Goal: Task Accomplishment & Management: Manage account settings

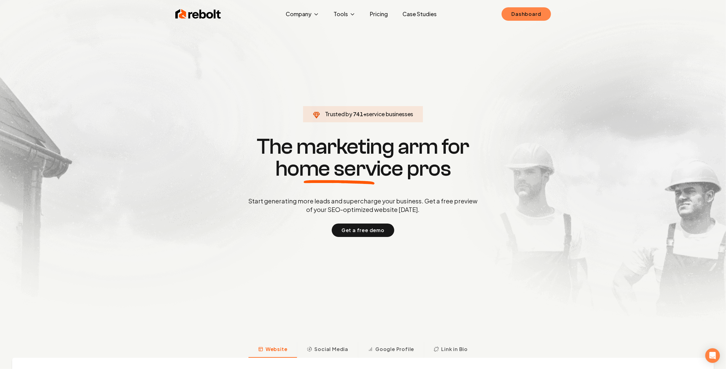
drag, startPoint x: 541, startPoint y: 9, endPoint x: 537, endPoint y: 11, distance: 4.0
click at [540, 9] on link "Dashboard" at bounding box center [526, 13] width 49 height 13
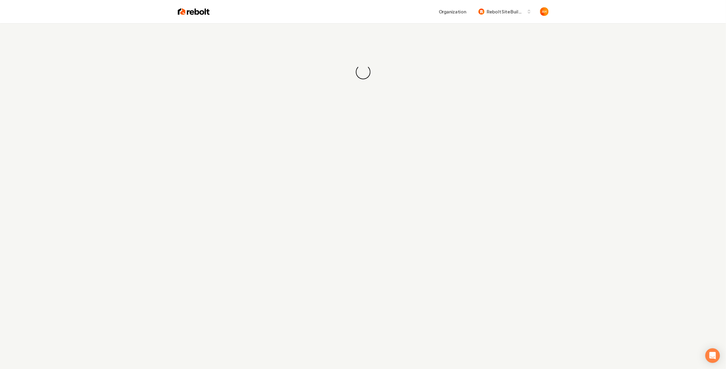
click at [408, 23] on div "Organization Rebolt Site Builder" at bounding box center [363, 11] width 391 height 23
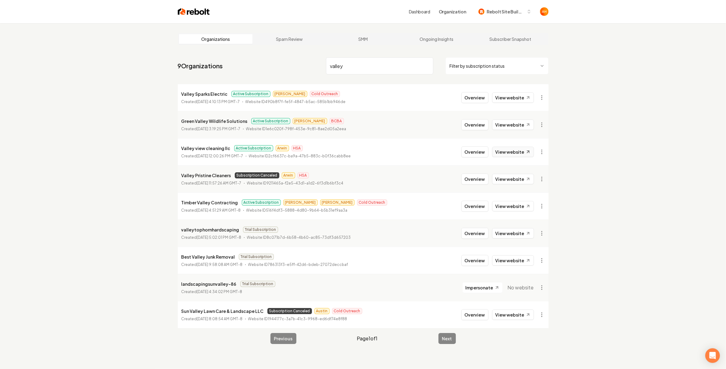
click at [510, 155] on link "View website" at bounding box center [513, 152] width 42 height 10
click at [355, 62] on input "valley" at bounding box center [379, 65] width 107 height 17
drag, startPoint x: 614, startPoint y: 279, endPoint x: 609, endPoint y: 271, distance: 9.0
click at [614, 277] on div "Organizations Spam Review SMM Ongoing Insights Subscriber Snapshot 9 Organizati…" at bounding box center [363, 207] width 726 height 369
click at [402, 65] on input "valley" at bounding box center [379, 65] width 107 height 17
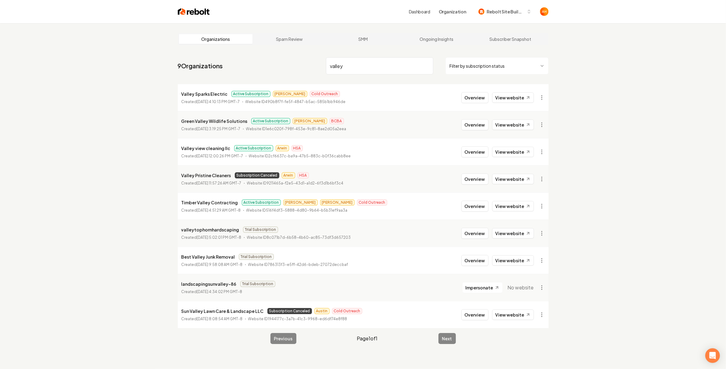
click at [355, 63] on input "valley" at bounding box center [379, 65] width 107 height 17
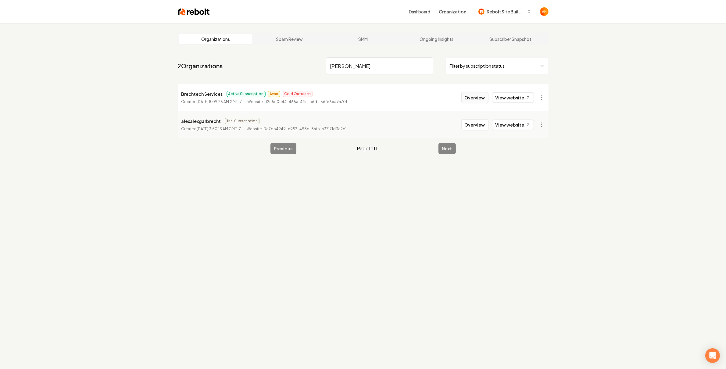
type input "[PERSON_NAME]"
click at [474, 95] on button "Overview" at bounding box center [475, 97] width 27 height 11
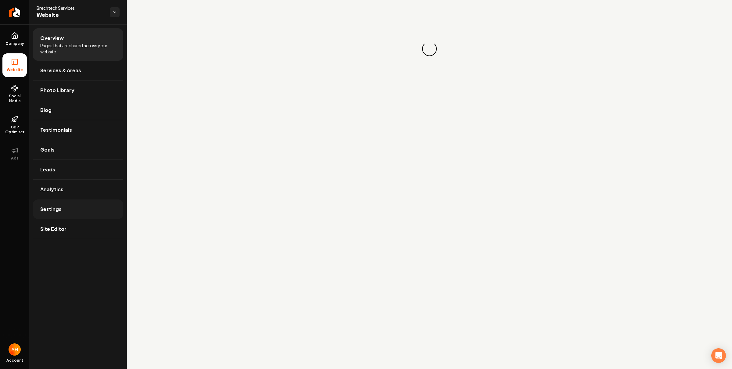
click at [97, 215] on link "Settings" at bounding box center [78, 210] width 90 height 20
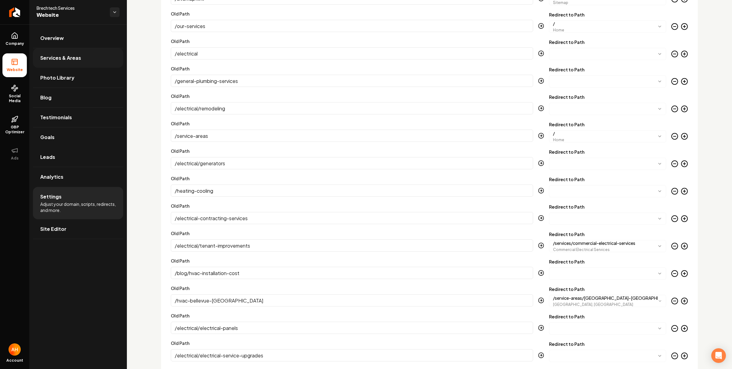
scroll to position [1366, 0]
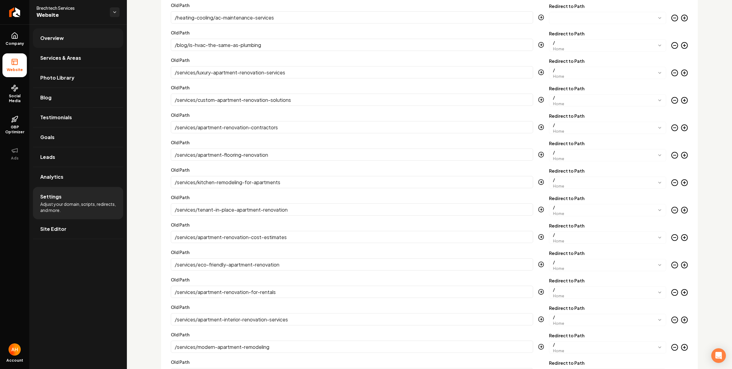
click at [84, 34] on link "Overview" at bounding box center [78, 38] width 90 height 20
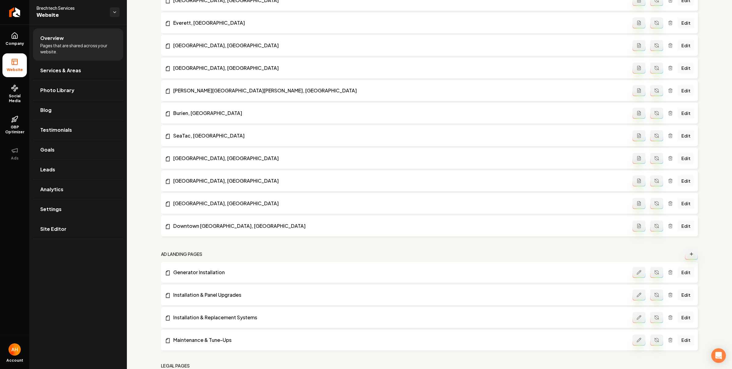
scroll to position [929, 0]
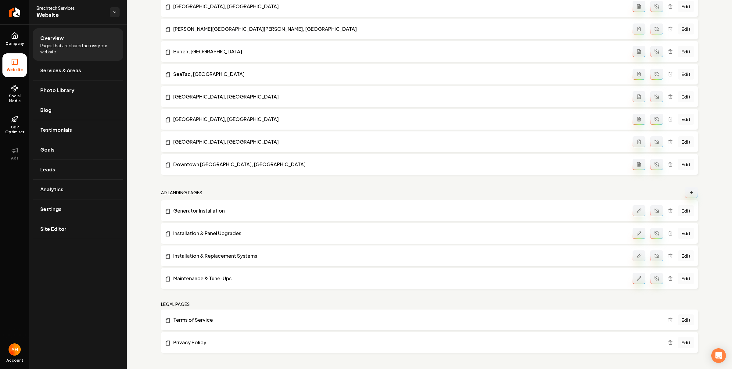
click at [685, 189] on button "Main content area" at bounding box center [691, 192] width 13 height 11
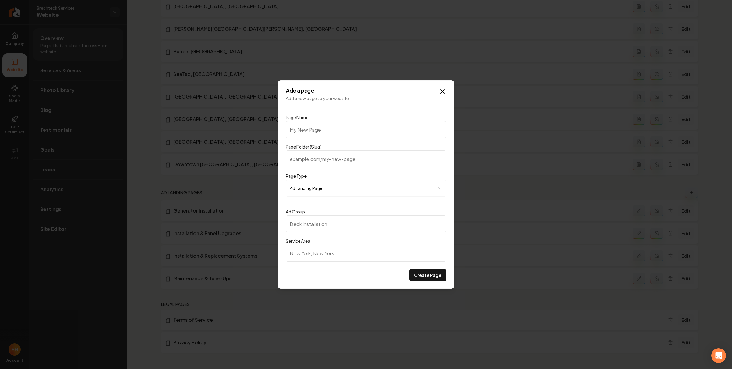
type input "E"
type input "e"
type input "Em"
type input "em"
type input "Eme"
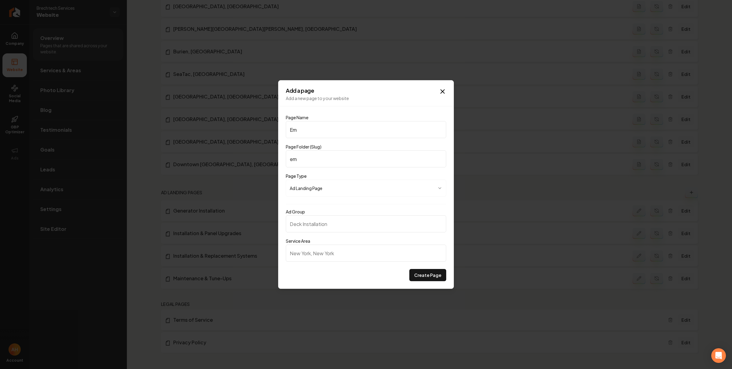
type input "eme"
type input "Emer"
type input "emer"
type input "Emerg"
type input "emerg"
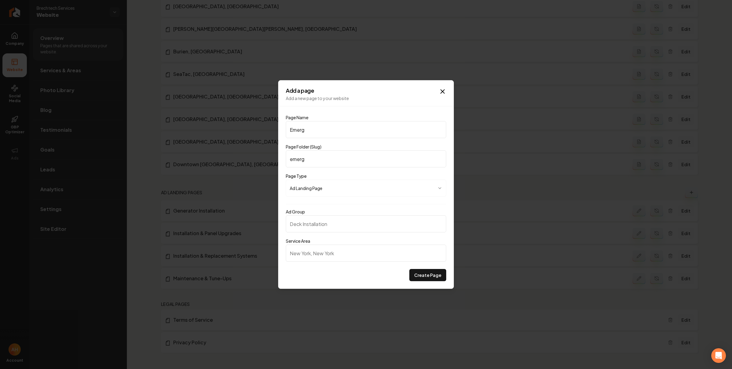
type input "Emerge"
type input "emerge"
type input "Emergen"
type input "emergen"
type input "Emergenc"
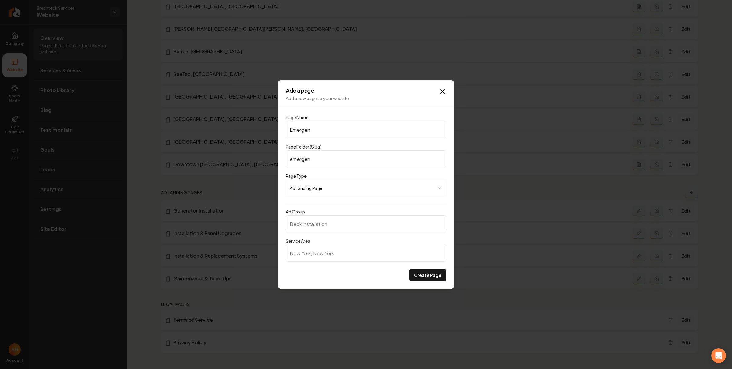
type input "emergenc"
type input "Emergency"
type input "emergency"
type input "Emergency E"
type input "emergency-e"
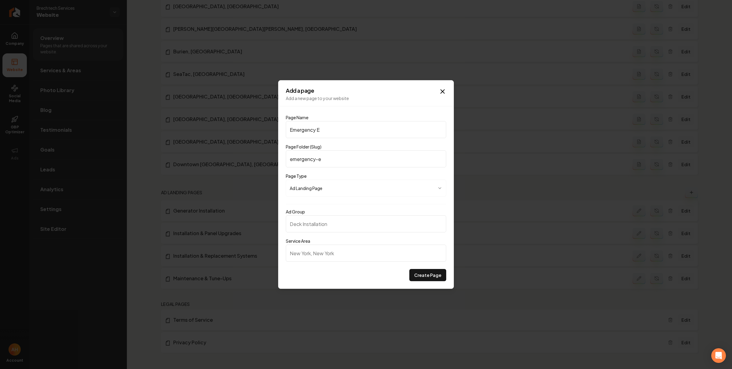
type input "Emergency El"
type input "emergency-el"
type input "Emergency Ele"
type input "emergency-ele"
type input "Emergency Elec"
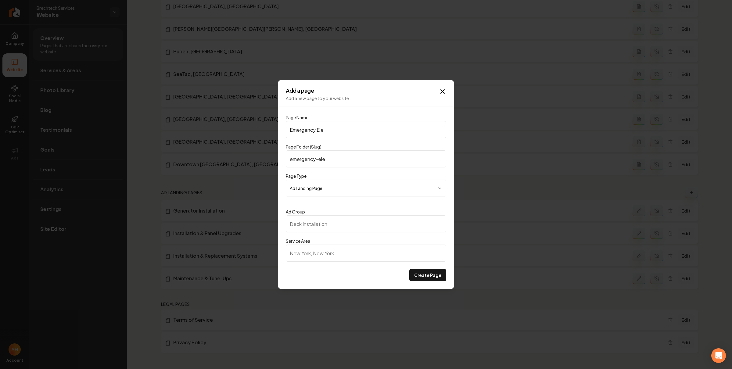
type input "emergency-elec"
type input "Emergency Elect"
type input "emergency-elect"
type input "Emergency Electr"
type input "emergency-electr"
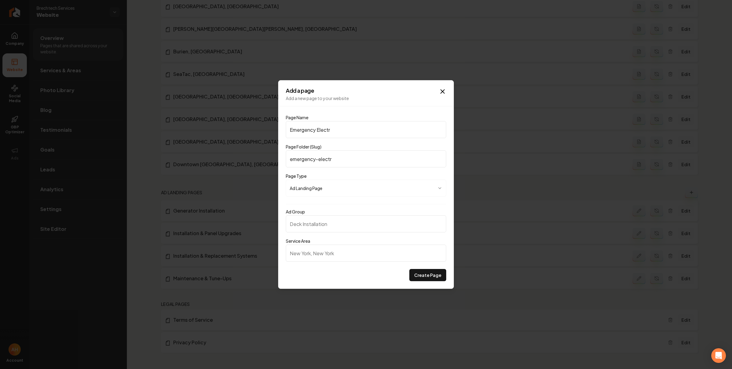
type input "Emergency Electri"
type input "emergency-electri"
type input "Emergency Electric"
type input "emergency-electric"
type input "Emergency Electrica"
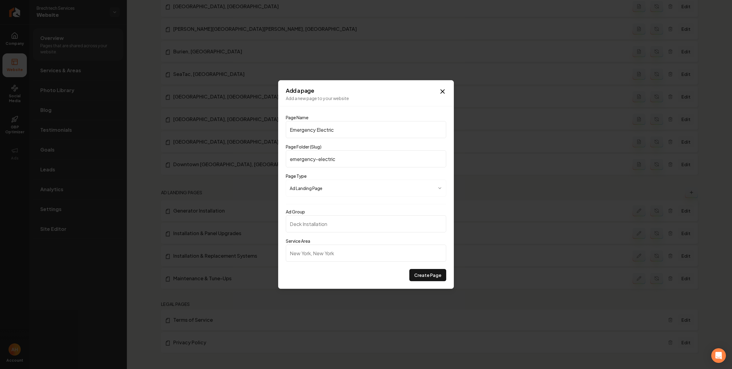
type input "emergency-electrica"
type input "Emergency Electrical"
type input "emergency-electrical"
type input "Emergency Electrical S"
type input "emergency-electrical-s"
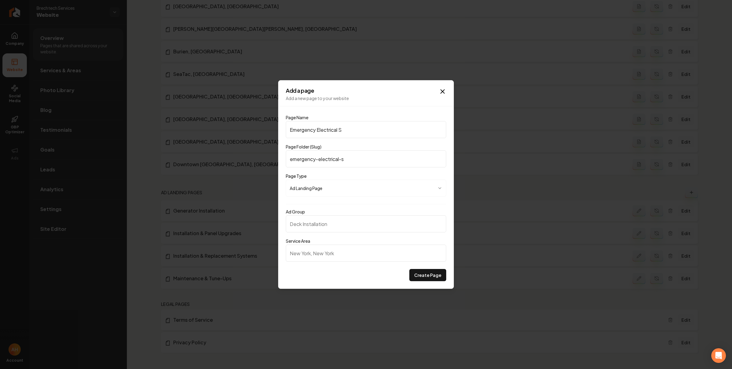
type input "Emergency Electrical Se"
type input "emergency-electrical-se"
type input "Emergency Electrical Ser"
type input "emergency-electrical-ser"
type input "Emergency Electrical Serv"
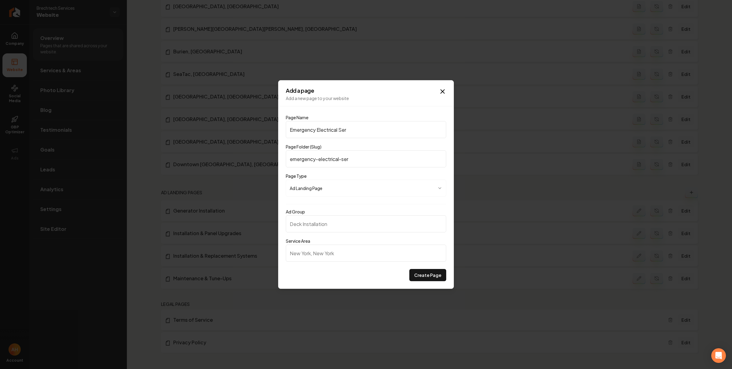
type input "emergency-electrical-serv"
type input "Emergency Electrical Servi"
type input "emergency-electrical-servi"
type input "Emergency Electrical Servic"
type input "emergency-electrical-servic"
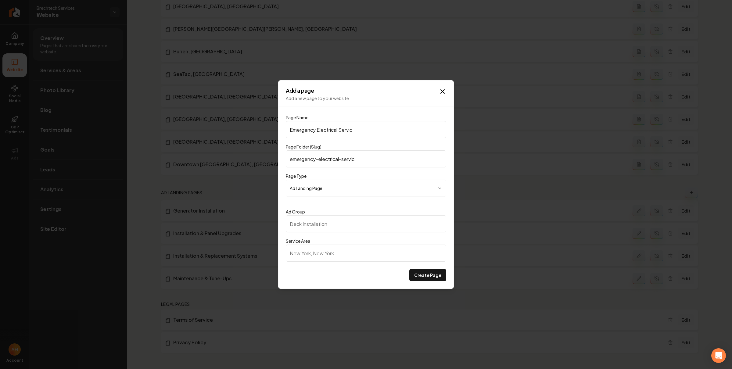
type input "Emergency Electrical Service"
type input "emergency-electrical-service"
type input "Emergency Electrical Services"
type input "emergency-electrical-services"
paste input "HVAC"
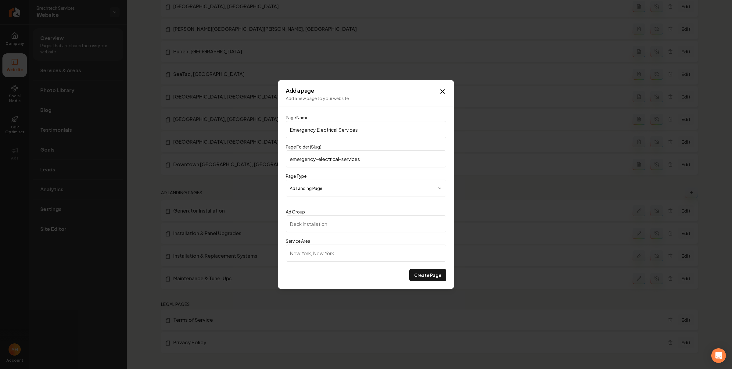
type input "HVAC"
type input "hvac"
type input "Emergency Electrical Services"
type input "emergency-electrical-services"
type input "Emergency Electrical Services"
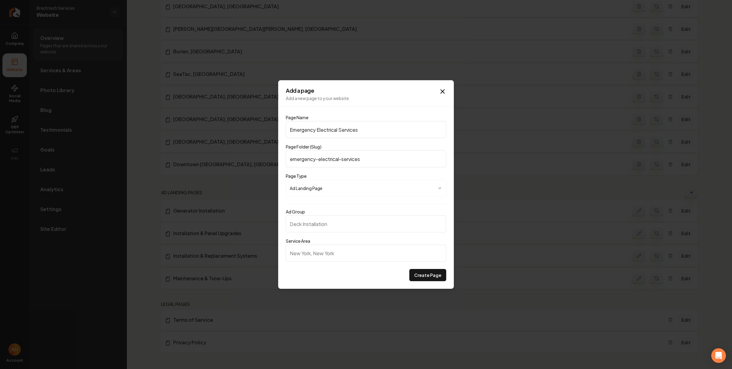
click at [349, 231] on input "Ad Group" at bounding box center [366, 223] width 160 height 17
paste input "Emergency Electrical Services"
type input "Emergency Electrical Services"
click at [340, 257] on input "Service Area" at bounding box center [366, 253] width 160 height 17
paste input "Bellevue"
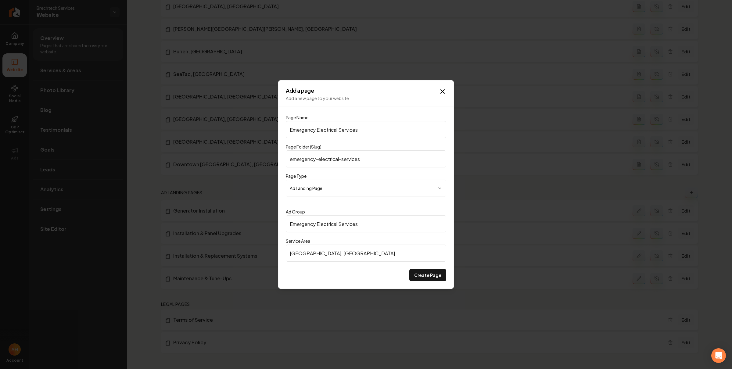
click at [331, 253] on input "[GEOGRAPHIC_DATA], [GEOGRAPHIC_DATA]" at bounding box center [366, 253] width 160 height 17
type input "[GEOGRAPHIC_DATA], [GEOGRAPHIC_DATA]"
click at [436, 273] on button "Create Page" at bounding box center [427, 275] width 37 height 12
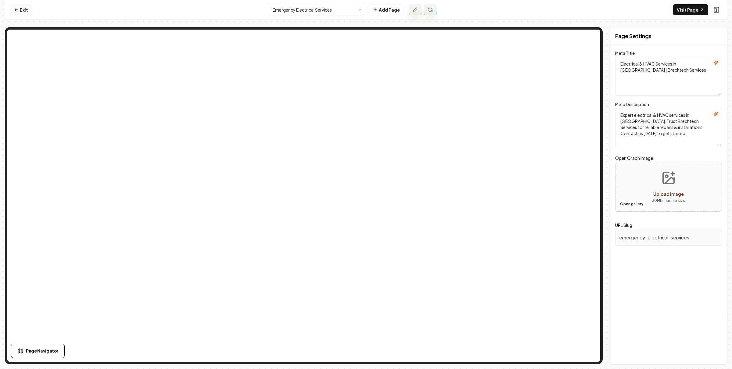
click at [25, 12] on link "Exit" at bounding box center [21, 9] width 22 height 11
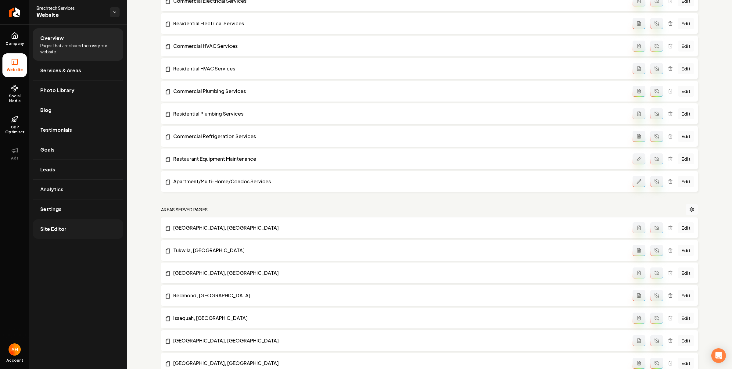
scroll to position [951, 0]
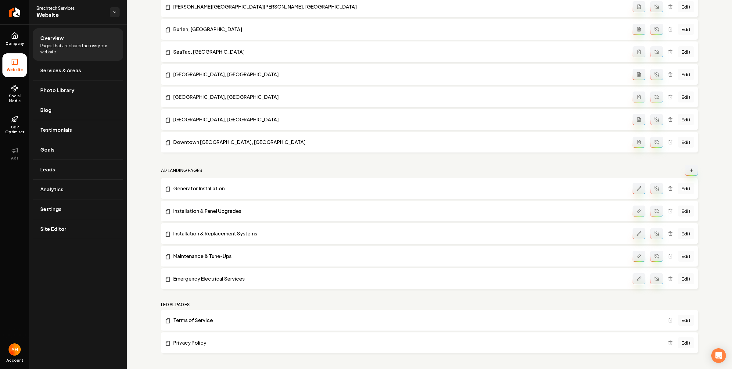
click at [689, 171] on icon "Main content area" at bounding box center [691, 170] width 5 height 5
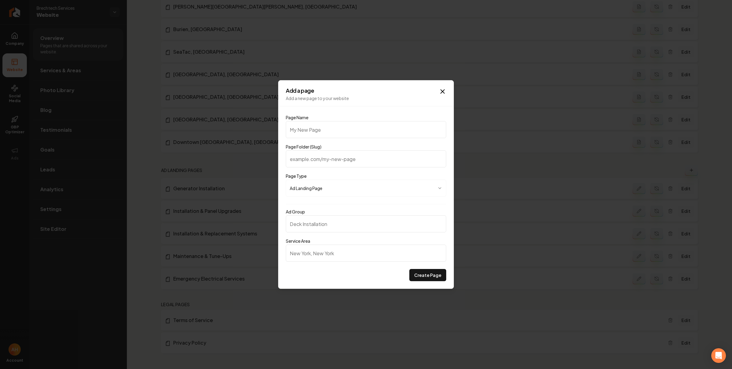
type input "Furnace Repair and Maintenance"
type input "furnace-repair-and-maintenance"
type input "Furnace Repair and Maintenance"
click at [362, 232] on input "Ad Group" at bounding box center [366, 223] width 160 height 17
paste input "Furnace Repair and Maintenance"
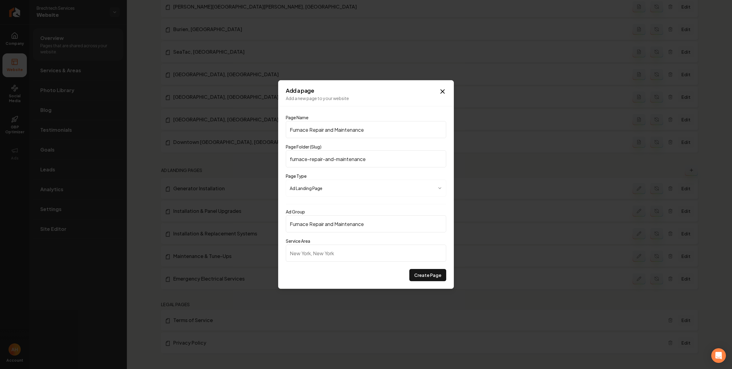
type input "Furnace Repair and Maintenance"
click at [358, 252] on input "Service Area" at bounding box center [366, 253] width 160 height 17
paste input "Bellevue"
type input "[GEOGRAPHIC_DATA], [GEOGRAPHIC_DATA]"
click at [430, 277] on button "Create Page" at bounding box center [427, 275] width 37 height 12
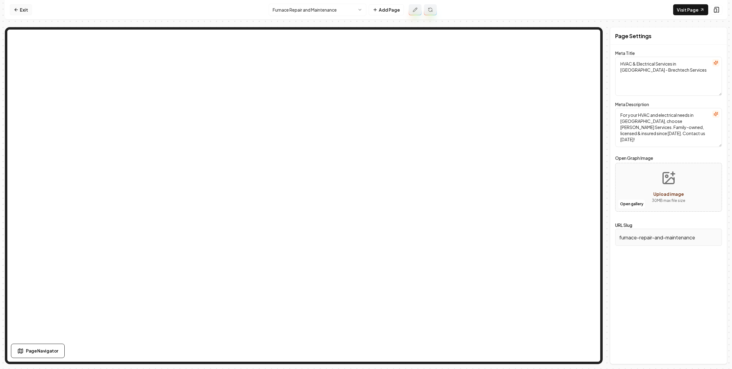
click at [22, 10] on link "Exit" at bounding box center [21, 9] width 22 height 11
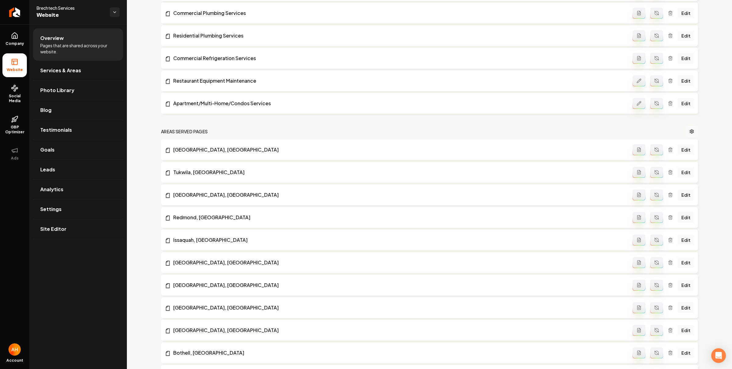
scroll to position [974, 0]
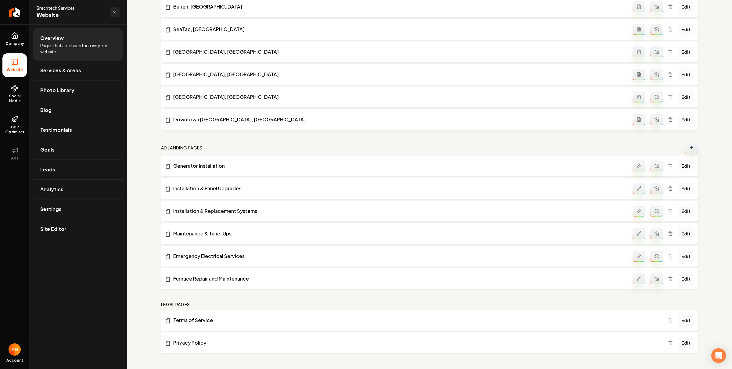
click at [655, 279] on button "Main content area" at bounding box center [656, 278] width 13 height 11
click at [654, 256] on icon "Main content area" at bounding box center [656, 256] width 5 height 5
click at [689, 146] on icon "Main content area" at bounding box center [691, 147] width 5 height 5
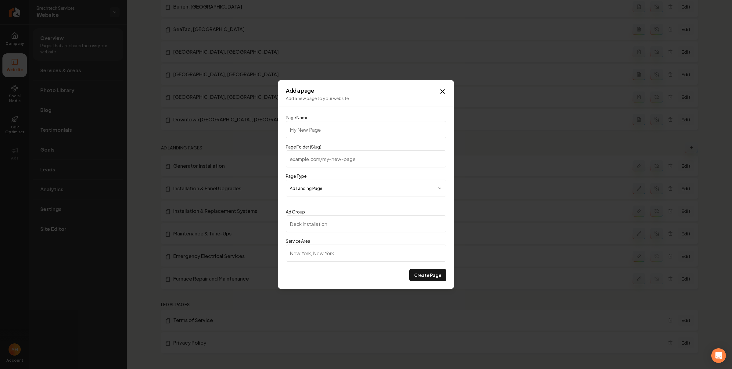
click at [340, 128] on input "Page Name" at bounding box center [366, 129] width 160 height 17
type input "D"
type input "d"
type input "Du"
type input "du"
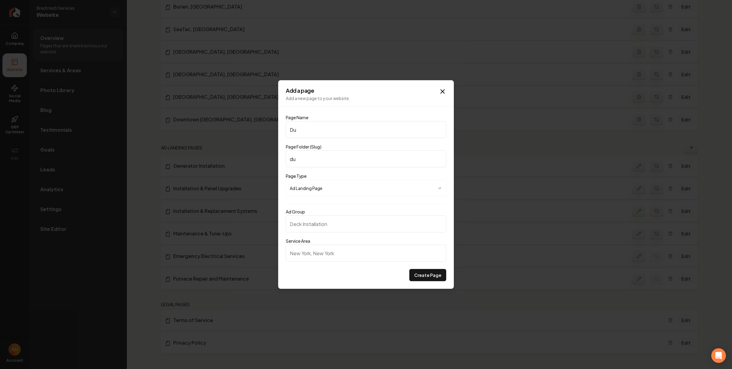
type input "Duc"
type input "duc"
type input "Duct"
type input "duct"
type input "Duct C"
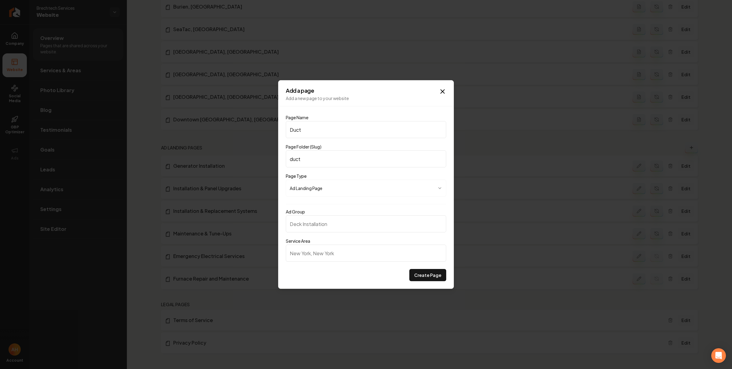
type input "duct-c"
type input "Duct CL"
type input "duct-cl"
type input "Duct CLe"
type input "duct-cle"
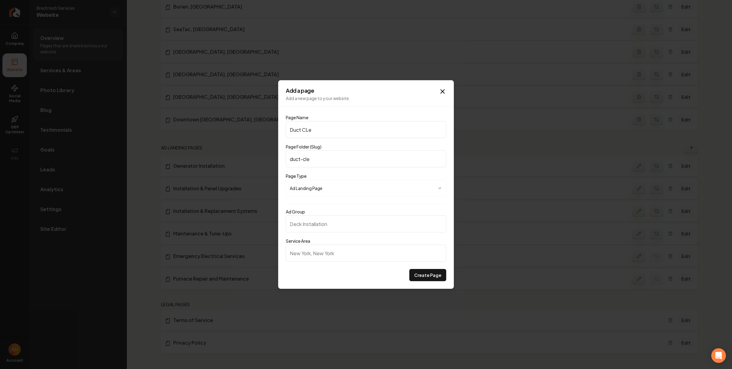
type input "Duct CL"
type input "duct-cl"
type input "Duct C"
type input "duct-c"
type input "Duct Cl"
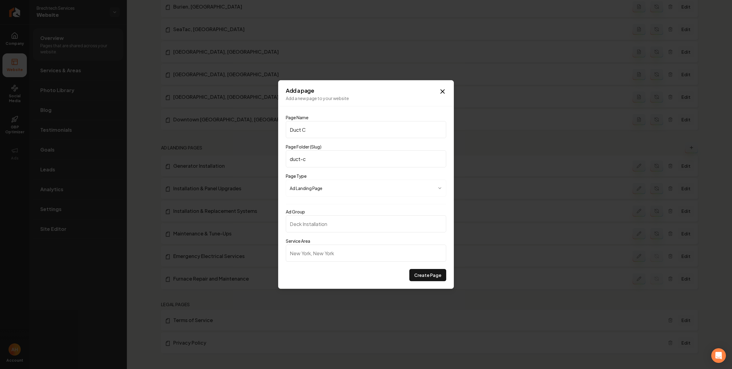
type input "duct-cl"
type input "Duct Cle"
type input "duct-cle"
type input "Duct Clea"
type input "duct-clea"
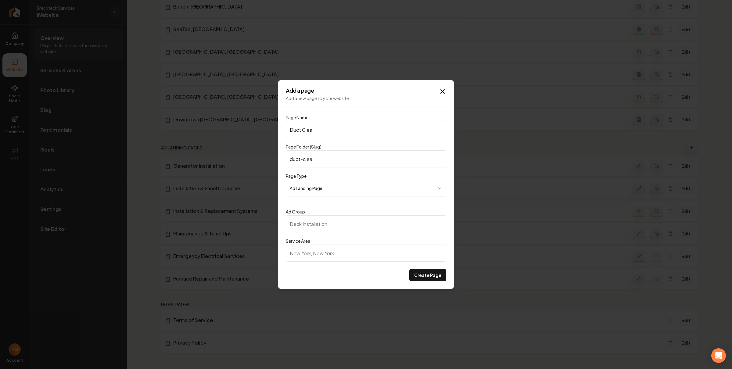
type input "Duct Clean"
type input "duct-clean"
type input "Duct Cleani"
type input "duct-cleani"
type input "Duct Cleanin"
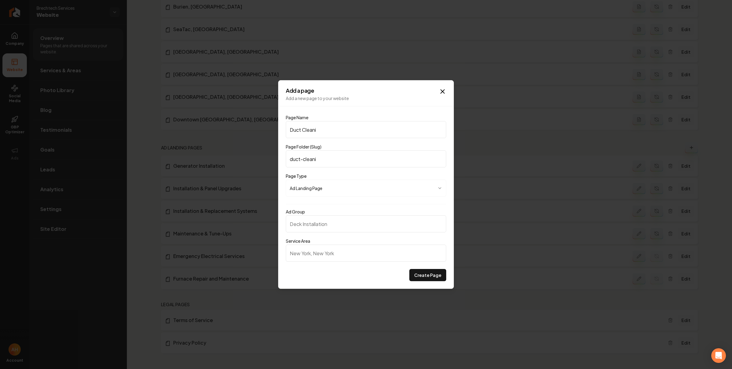
type input "duct-cleanin"
type input "Duct Cleaning"
type input "duct-cleaning"
type input "Duct Cleaning"
drag, startPoint x: 338, startPoint y: 214, endPoint x: 339, endPoint y: 218, distance: 4.6
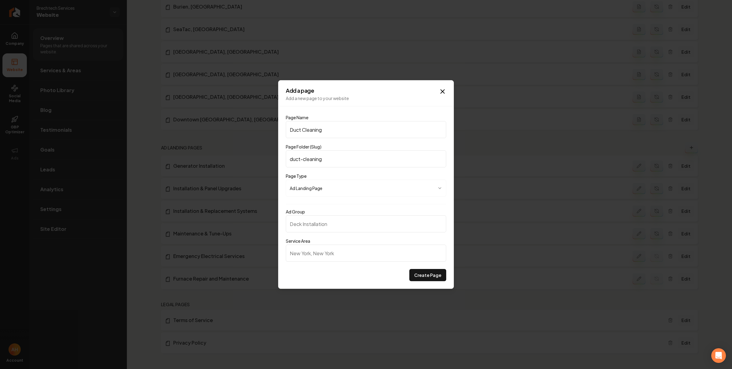
click at [338, 214] on div "Ad Group" at bounding box center [366, 220] width 160 height 24
click at [339, 220] on input "Ad Group" at bounding box center [366, 223] width 160 height 17
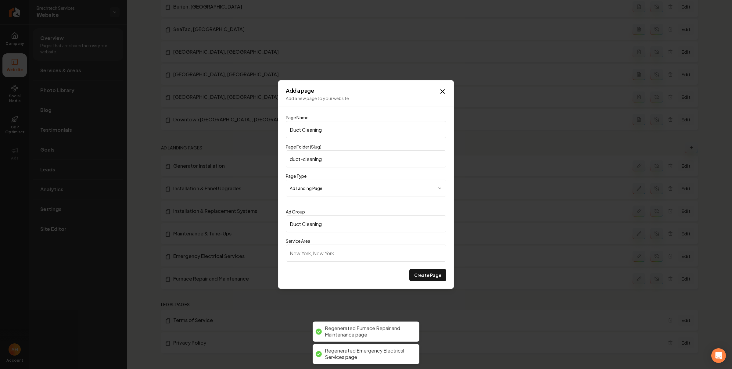
type input "Duct Cleaning"
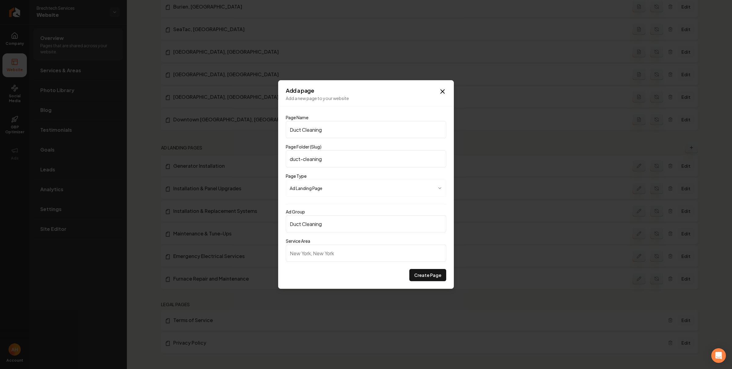
paste input "Bellevue"
type input "[GEOGRAPHIC_DATA], [GEOGRAPHIC_DATA]"
click at [416, 277] on button "Create Page" at bounding box center [427, 275] width 37 height 12
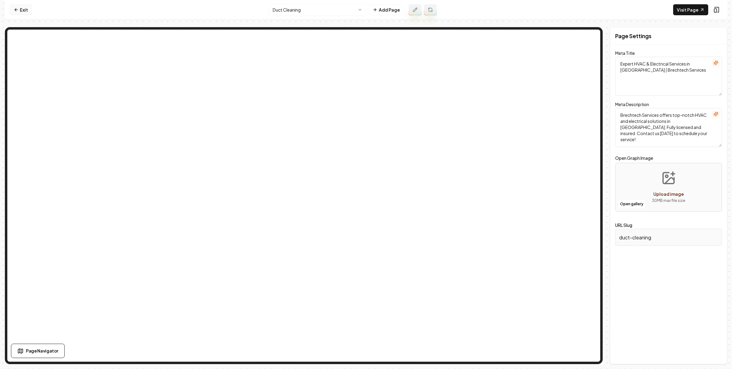
drag, startPoint x: 19, startPoint y: 6, endPoint x: 24, endPoint y: 5, distance: 5.9
click at [19, 6] on link "Exit" at bounding box center [21, 9] width 22 height 11
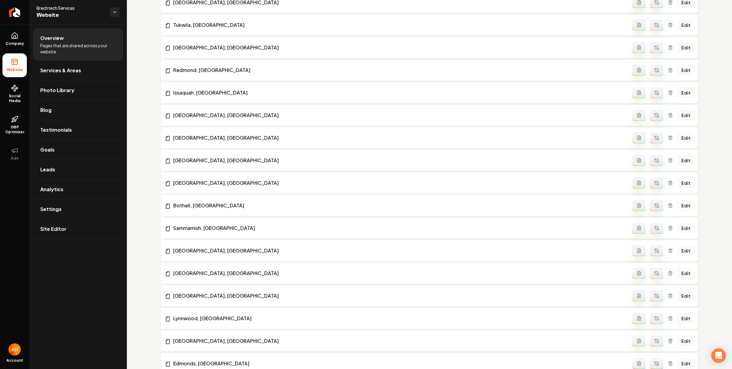
scroll to position [997, 0]
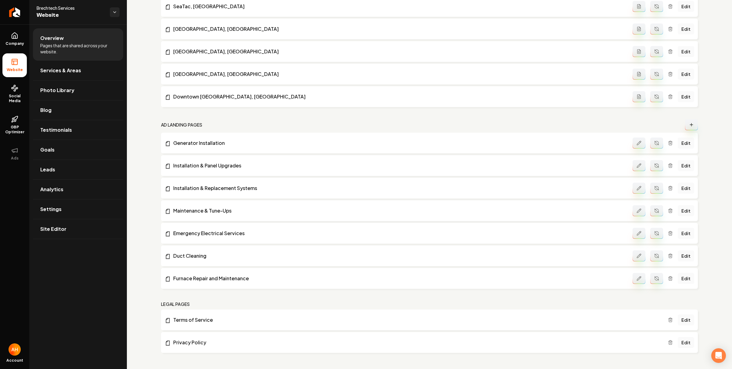
click at [654, 257] on icon "Main content area" at bounding box center [656, 256] width 5 height 5
click at [679, 234] on link "Edit" at bounding box center [686, 233] width 16 height 11
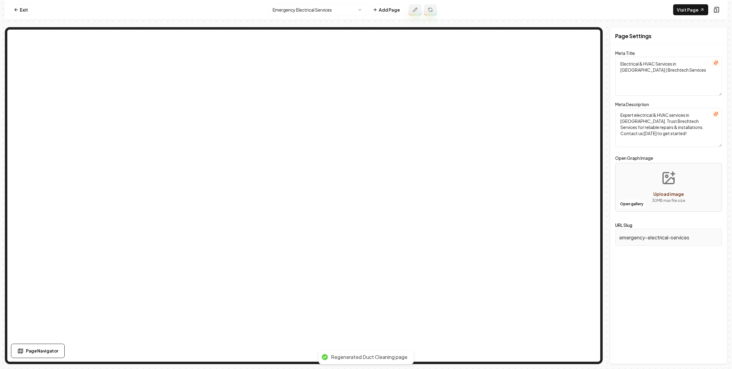
type textarea "Emergency Electrical Services in Bellevue, WA - Brechtech Services"
type textarea "Facing an electrical emergency in Bellevue, WA? Brechtech Services offers relia…"
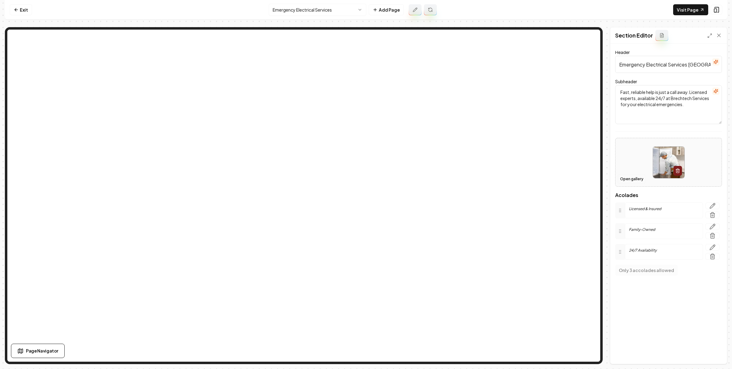
click at [631, 182] on button "Open gallery" at bounding box center [631, 179] width 27 height 10
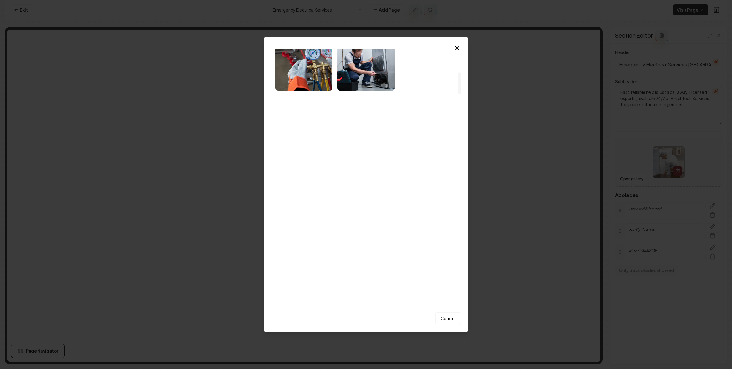
scroll to position [385, 0]
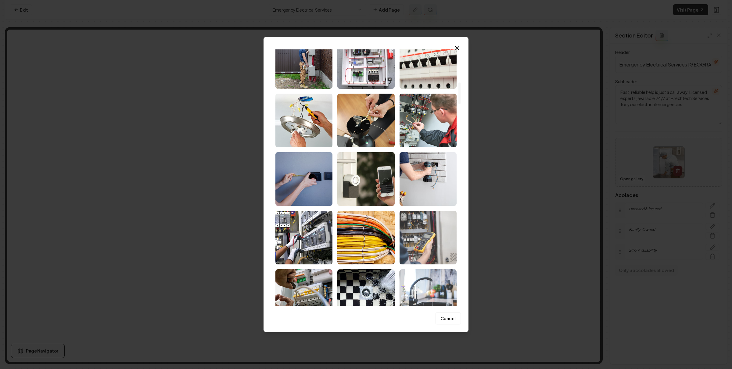
click at [418, 227] on img "Select image image_686ea83c5c7cd75eb81f828f.jpg" at bounding box center [428, 238] width 57 height 54
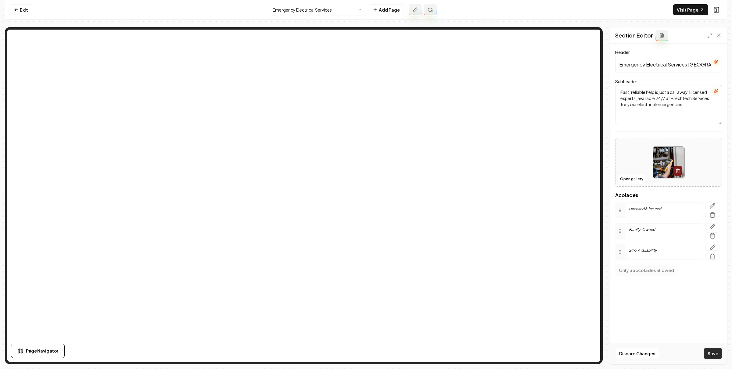
click at [715, 354] on button "Save" at bounding box center [713, 353] width 18 height 11
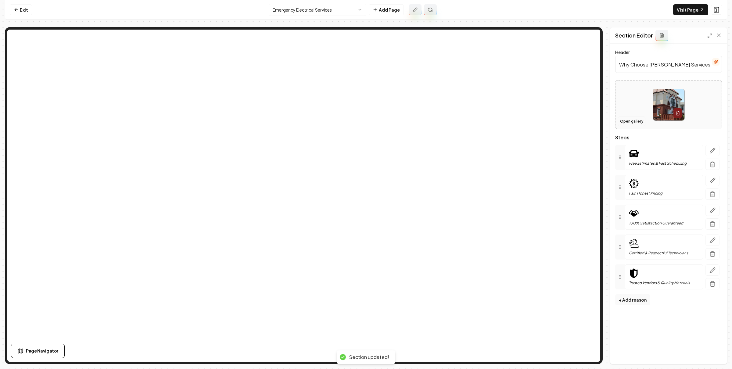
click at [634, 124] on button "Open gallery" at bounding box center [631, 122] width 27 height 10
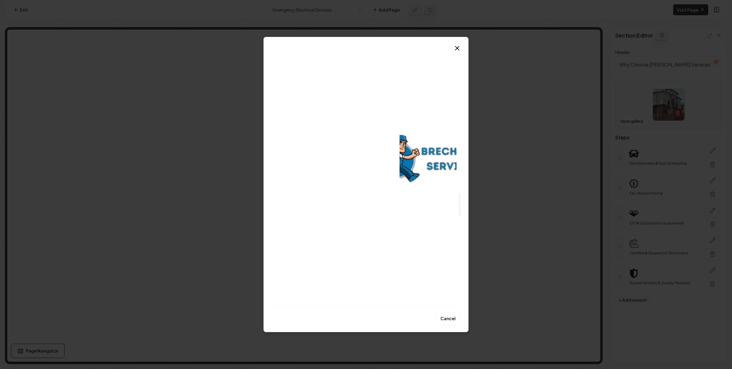
scroll to position [1867, 0]
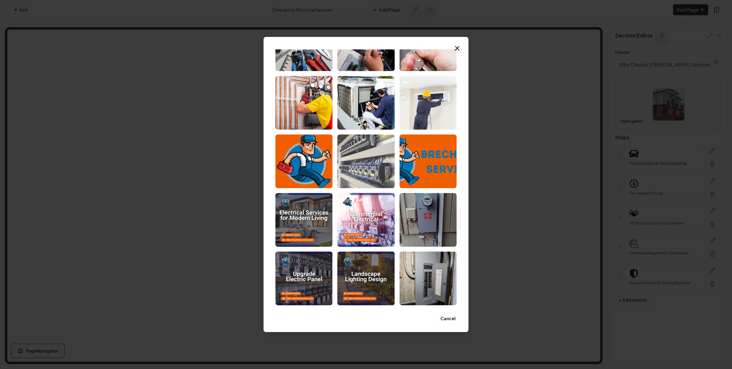
click at [363, 158] on img "Select image image_684ac87fb13a1025370a6002.jpg" at bounding box center [365, 162] width 57 height 54
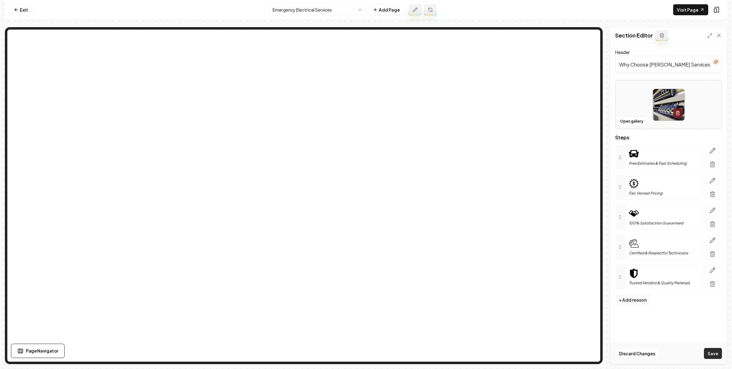
click at [714, 354] on button "Save" at bounding box center [713, 353] width 18 height 11
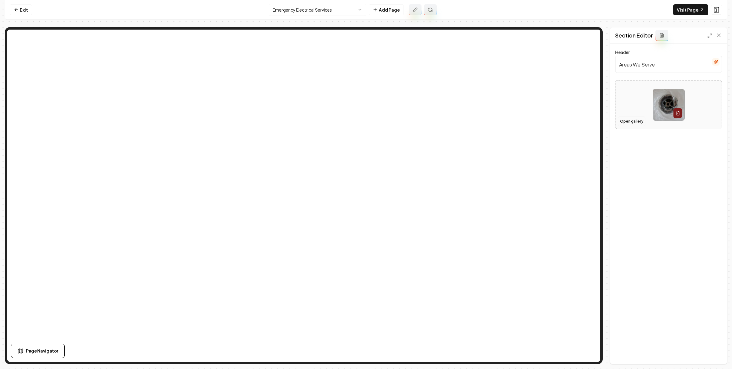
click at [627, 122] on button "Open gallery" at bounding box center [631, 122] width 27 height 10
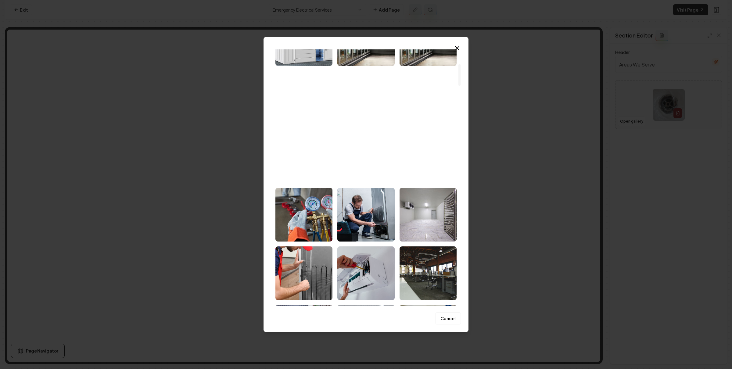
scroll to position [327, 0]
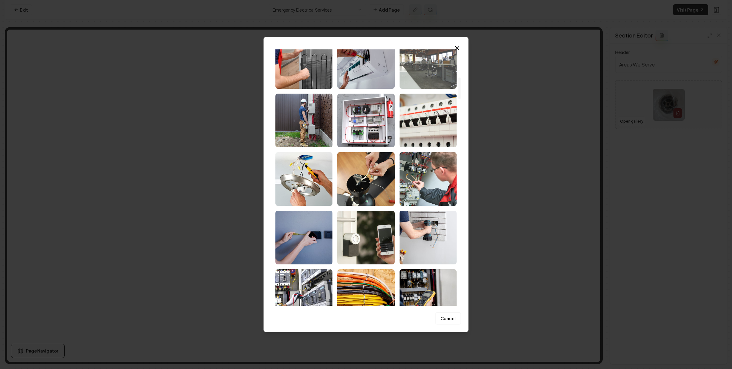
click at [434, 86] on img "Select image image_686ea9685c7cd75eb826eef4.jpg" at bounding box center [428, 62] width 57 height 54
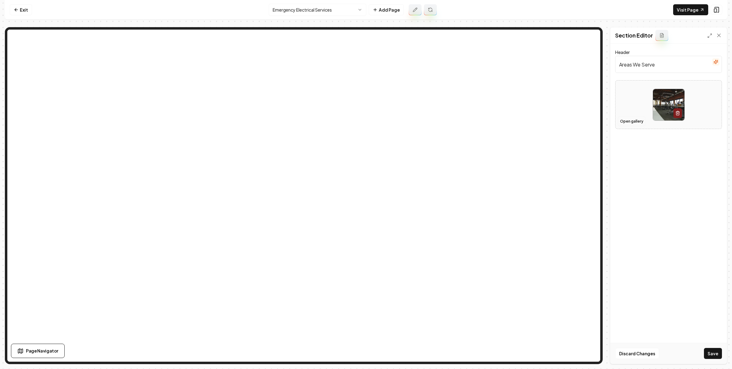
click at [634, 120] on button "Open gallery" at bounding box center [631, 122] width 27 height 10
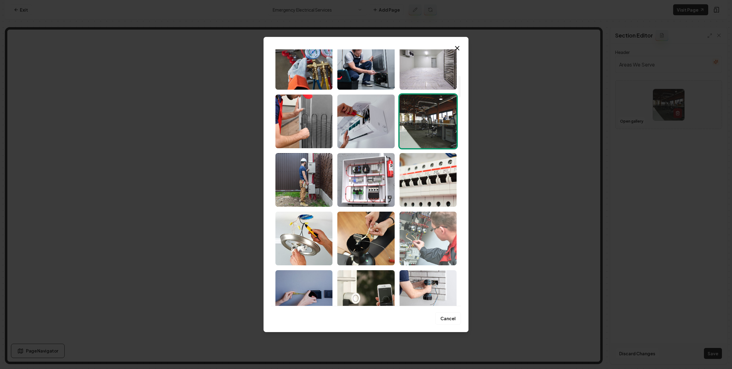
scroll to position [307, 0]
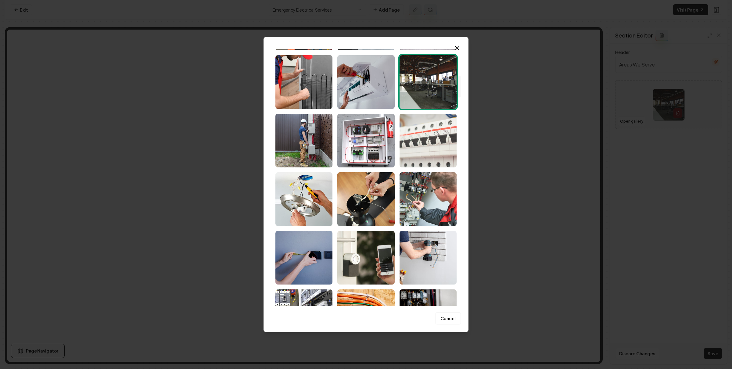
click at [442, 129] on img "Select image image_686ea9145c7cd75eb824f18e.jpeg" at bounding box center [428, 141] width 57 height 54
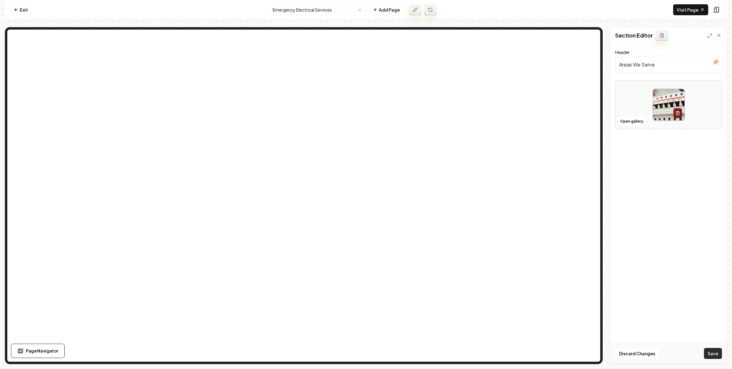
click at [717, 354] on button "Save" at bounding box center [713, 353] width 18 height 11
click at [635, 132] on button "Open gallery" at bounding box center [631, 128] width 27 height 10
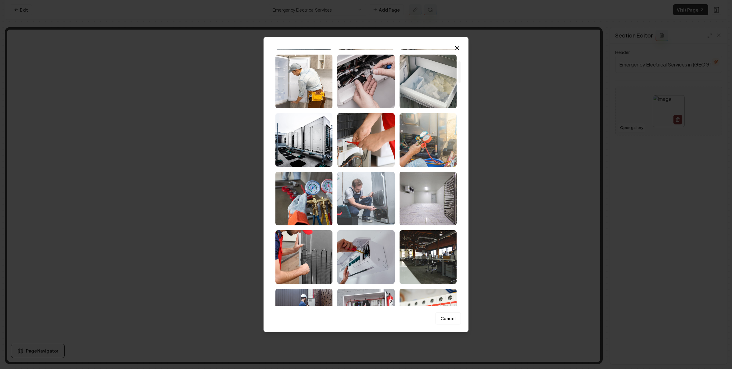
scroll to position [259, 0]
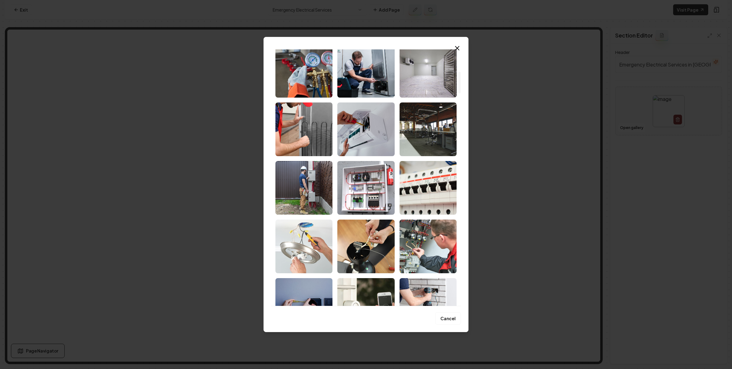
click at [326, 237] on img "Select image image_686ea9025c7cd75eb82497a8.jpg" at bounding box center [303, 247] width 57 height 54
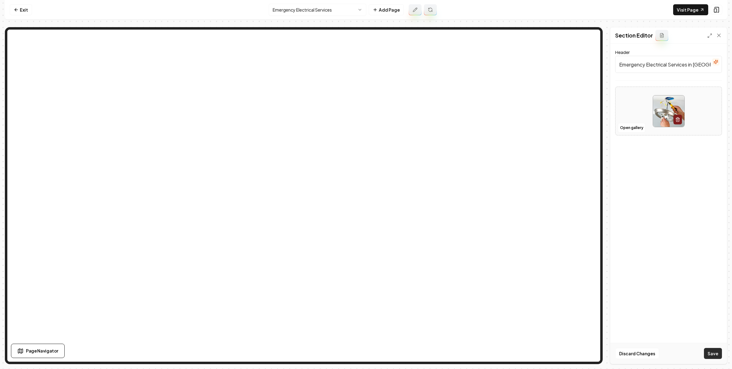
click at [718, 351] on button "Save" at bounding box center [713, 353] width 18 height 11
click at [330, 9] on html "Computer Required This feature is only available on a computer. Please switch t…" at bounding box center [366, 184] width 732 height 369
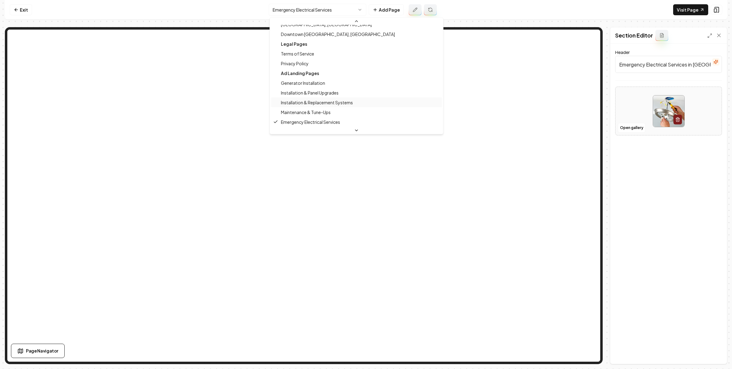
scroll to position [459, 0]
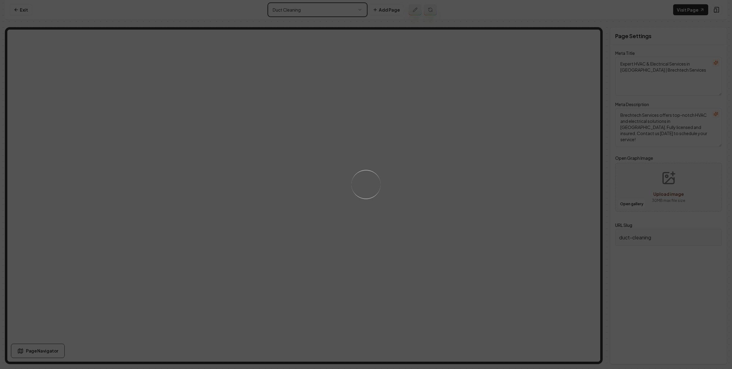
type textarea "Duct Cleaning Bellevue - Fast & Reliable Services | Brechtech Services"
type textarea "Enjoy fresh air and cleaner homes with [PERSON_NAME] Services' professional duc…"
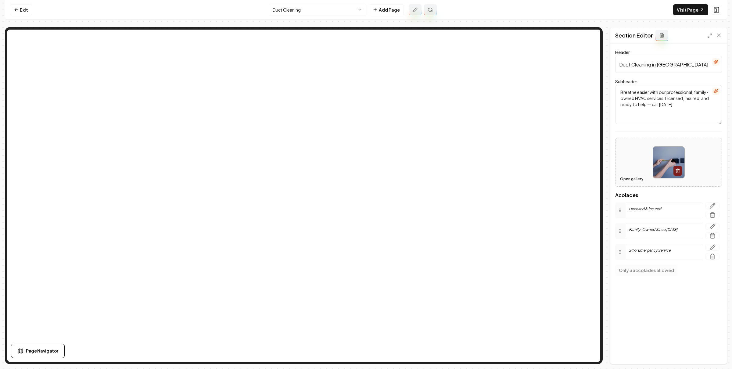
click at [630, 182] on button "Open gallery" at bounding box center [631, 179] width 27 height 10
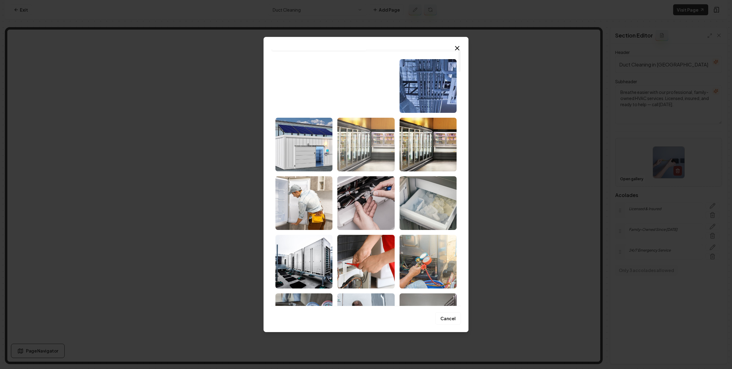
scroll to position [0, 0]
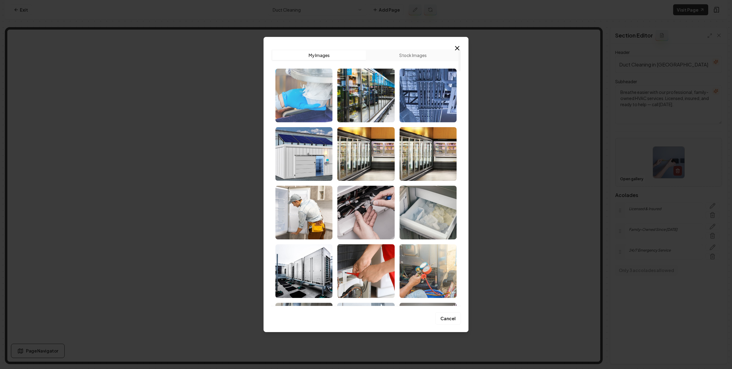
click at [307, 102] on img "Select image image_686eac1f5c7cd75eb83721ea.jpeg" at bounding box center [303, 96] width 57 height 54
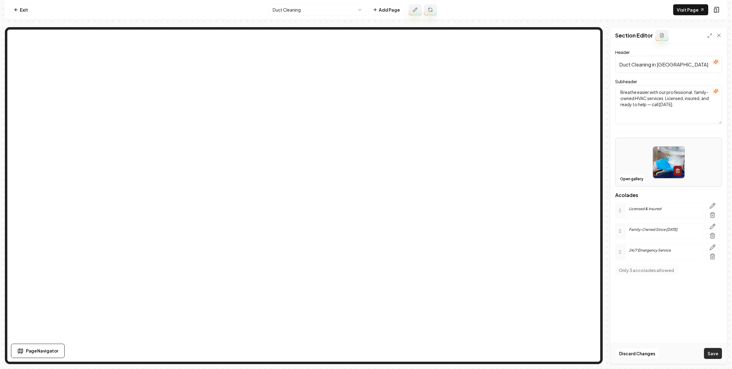
click at [712, 353] on button "Save" at bounding box center [713, 353] width 18 height 11
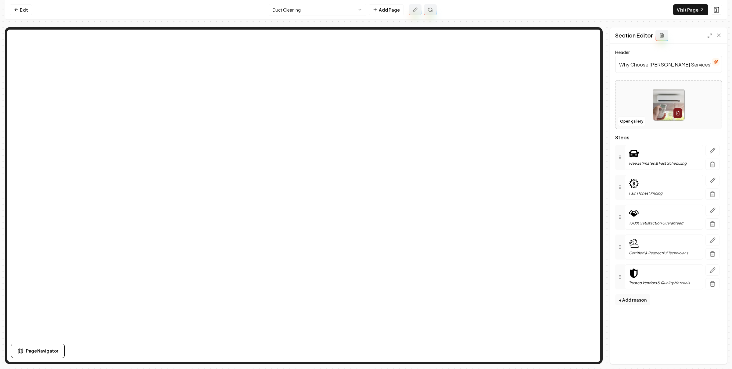
click at [635, 115] on div at bounding box center [669, 105] width 106 height 42
click at [631, 122] on button "Open gallery" at bounding box center [631, 122] width 27 height 10
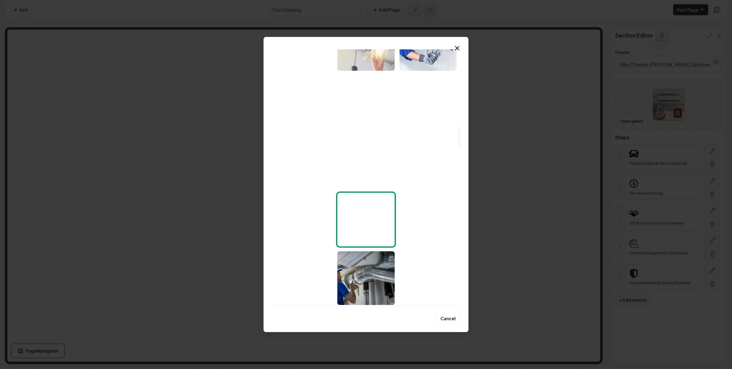
scroll to position [985, 0]
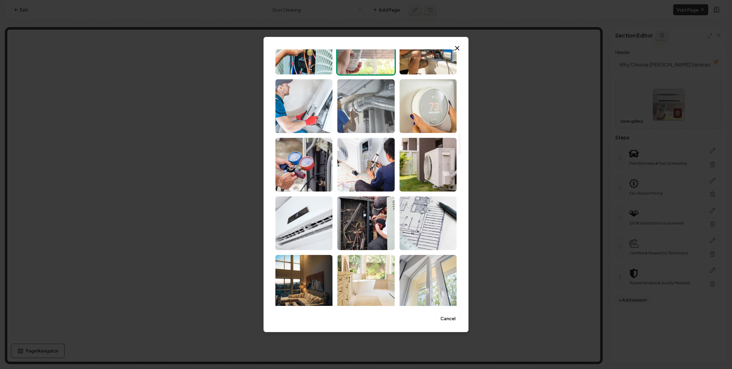
click at [380, 120] on img "Select image image_686ea41c5c7cd75eb80740e6.jpg" at bounding box center [365, 106] width 57 height 54
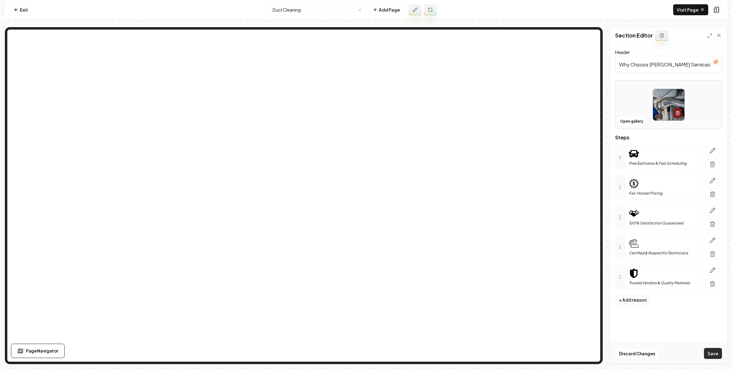
click at [713, 354] on button "Save" at bounding box center [713, 353] width 18 height 11
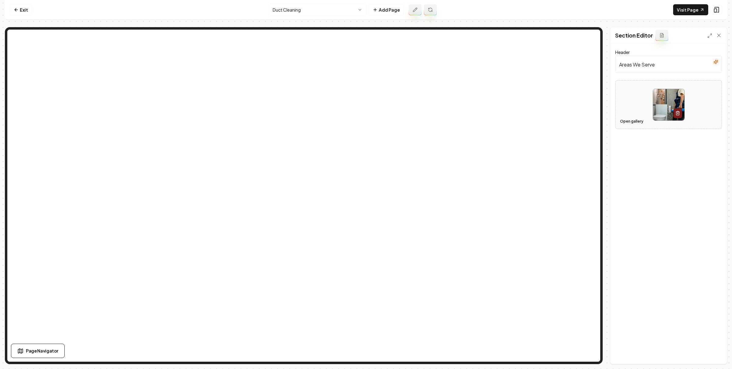
click at [630, 121] on button "Open gallery" at bounding box center [631, 122] width 27 height 10
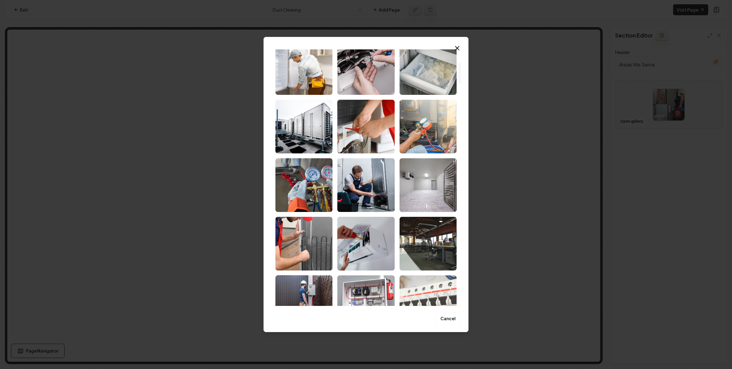
scroll to position [237, 0]
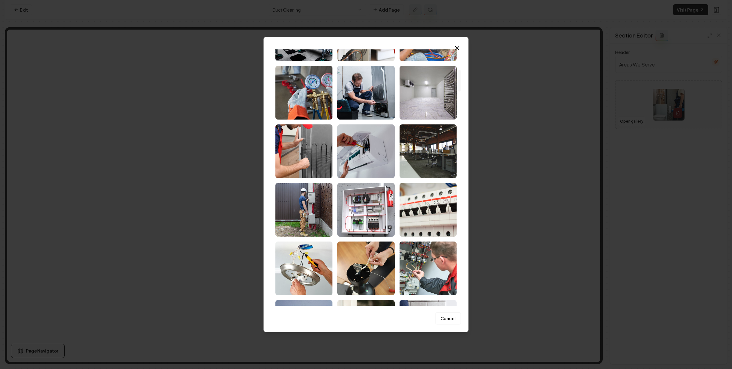
click at [434, 153] on img "Select image image_686ea9685c7cd75eb826eef4.jpg" at bounding box center [428, 151] width 57 height 54
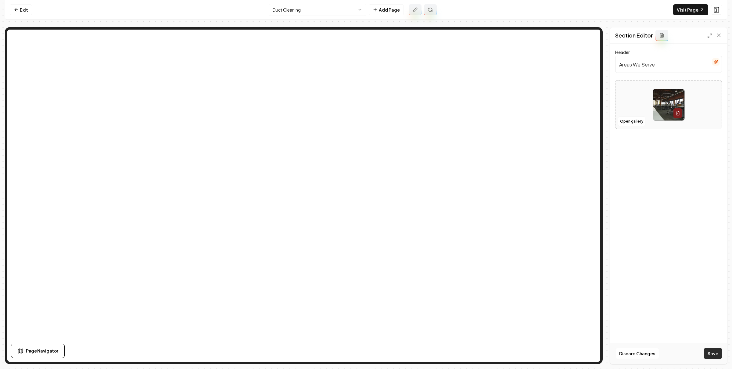
click at [710, 348] on button "Save" at bounding box center [713, 353] width 18 height 11
click at [27, 6] on link "Exit" at bounding box center [21, 9] width 22 height 11
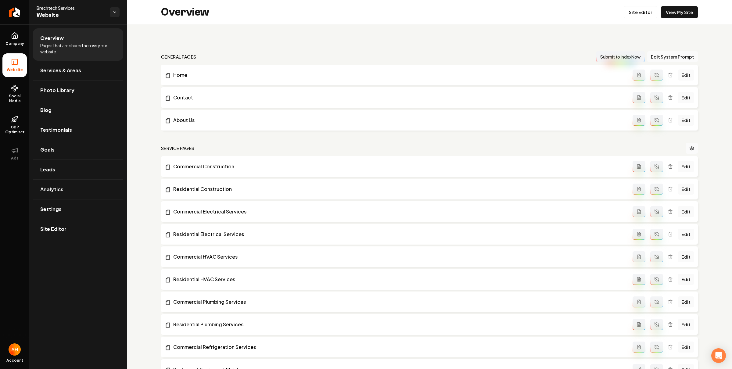
scroll to position [997, 0]
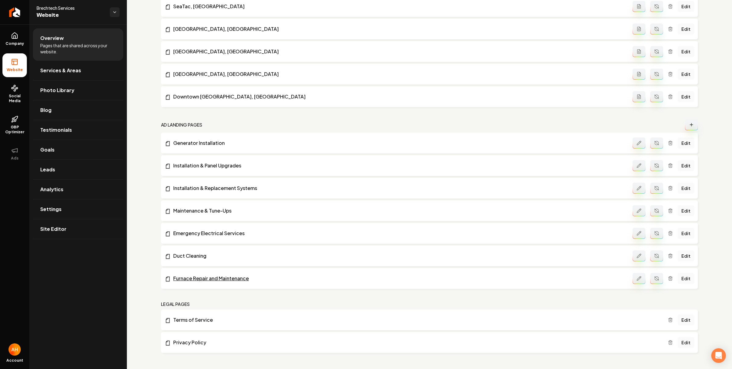
click at [200, 276] on link "Furnace Repair and Maintenance" at bounding box center [399, 278] width 468 height 7
click at [682, 275] on link "Edit" at bounding box center [686, 278] width 16 height 11
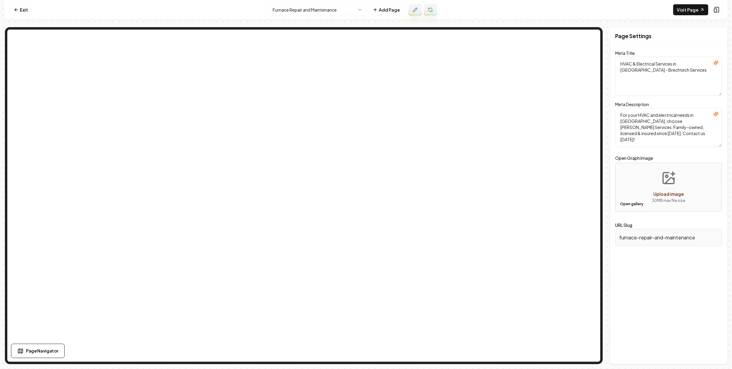
type textarea "Furnace Repair & Maintenance Bellevue | Brechtech Services"
type textarea "Reliable furnace repair and maintenance in Bellevue by Brechtech Services. Our …"
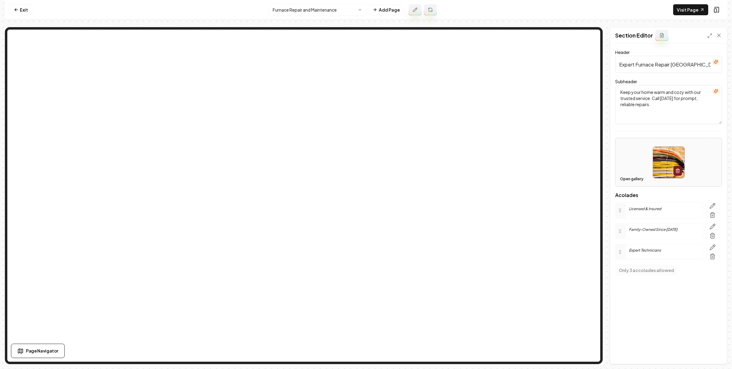
click at [634, 179] on button "Open gallery" at bounding box center [631, 179] width 27 height 10
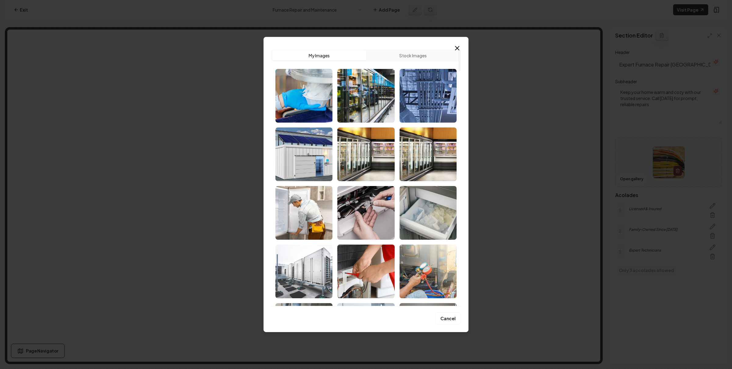
click at [319, 265] on img "Select image image_686eaac85c7cd75eb82f2242.jpeg" at bounding box center [303, 272] width 57 height 54
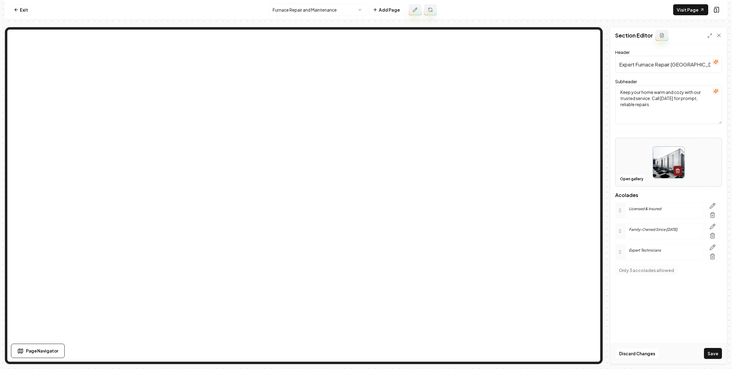
click at [713, 348] on div "Discard Changes Save" at bounding box center [668, 353] width 117 height 21
click at [712, 351] on button "Save" at bounding box center [713, 353] width 18 height 11
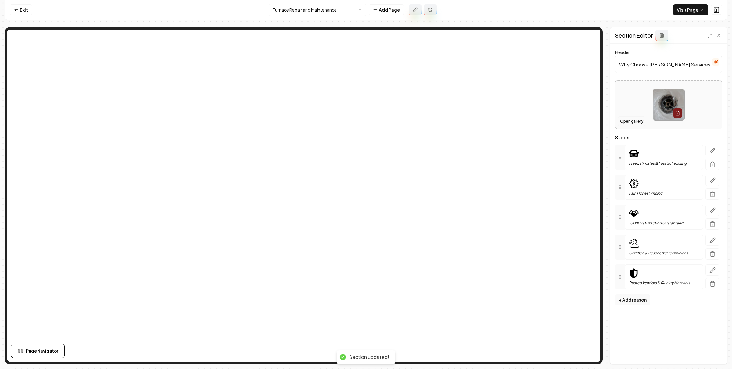
click at [632, 121] on button "Open gallery" at bounding box center [631, 122] width 27 height 10
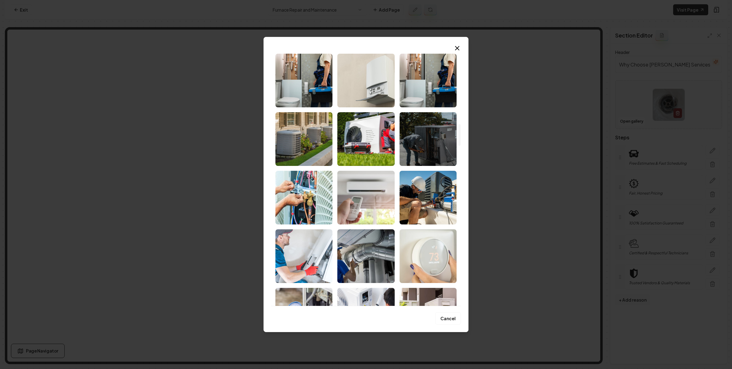
scroll to position [874, 0]
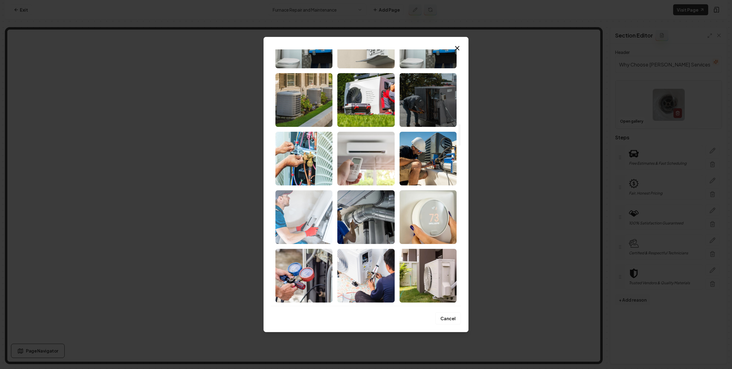
click at [319, 216] on img "Select image image_686ea4465c7cd75eb8084104.jpg" at bounding box center [303, 217] width 57 height 54
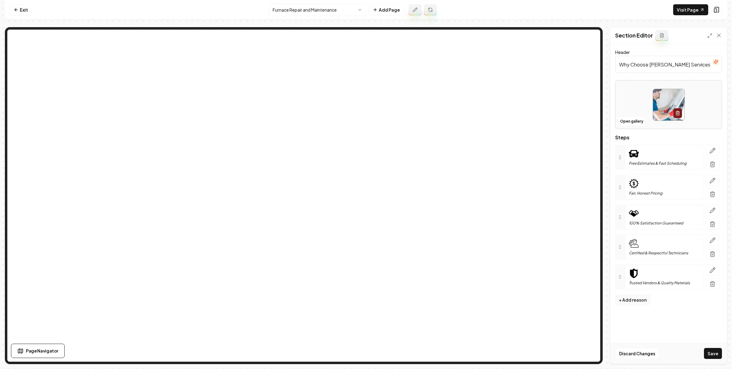
click at [714, 351] on button "Save" at bounding box center [713, 353] width 18 height 11
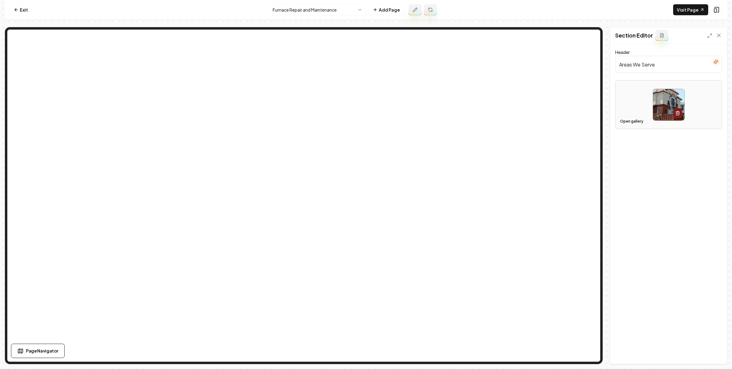
click at [628, 121] on button "Open gallery" at bounding box center [631, 122] width 27 height 10
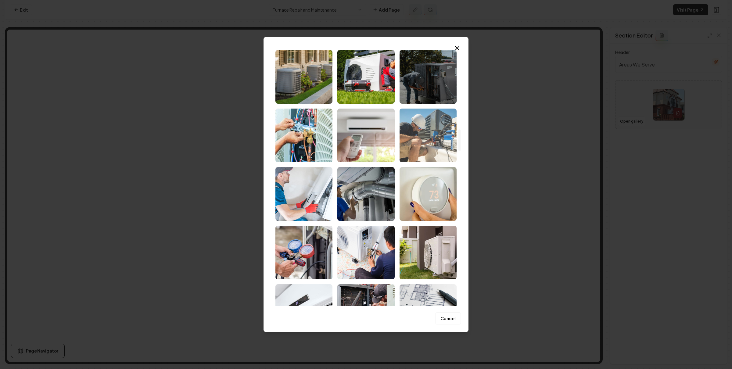
scroll to position [937, 0]
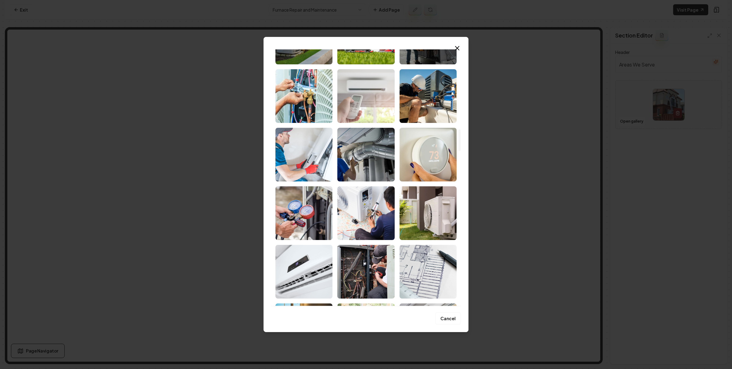
click at [375, 109] on img "Select image image_686ea4745c7cd75eb80934e9.jpeg" at bounding box center [365, 96] width 57 height 54
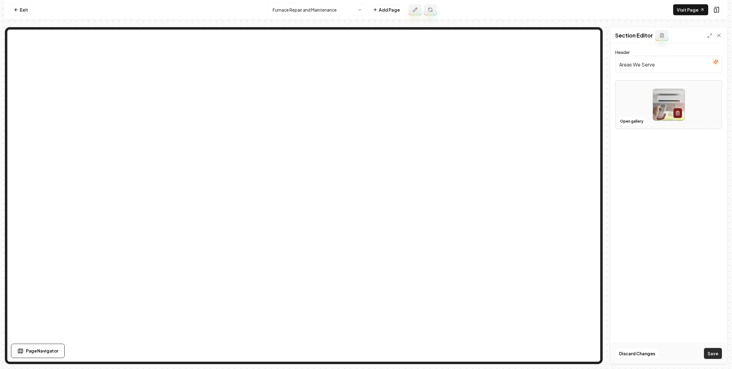
click at [708, 356] on button "Save" at bounding box center [713, 353] width 18 height 11
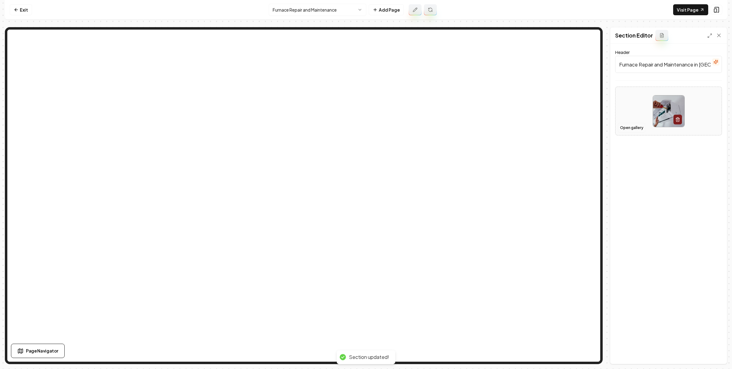
click at [630, 129] on button "Open gallery" at bounding box center [631, 128] width 27 height 10
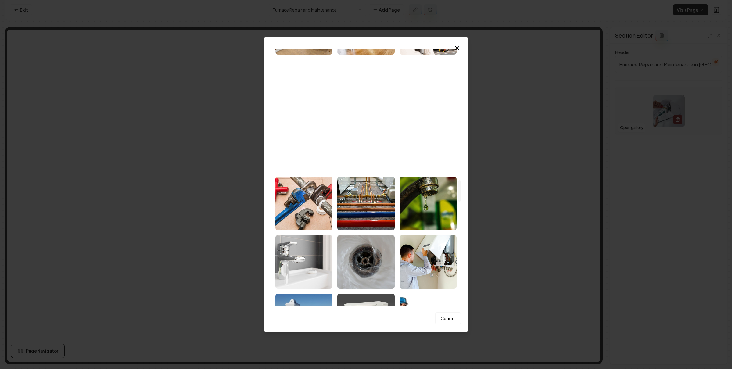
scroll to position [1437, 0]
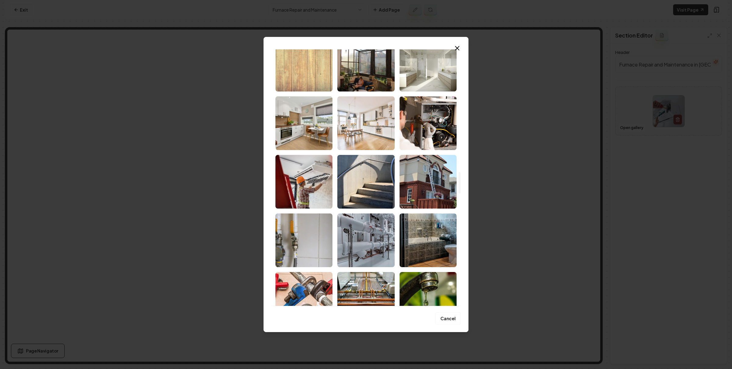
click at [357, 137] on img "Select image image_686e8b425c7cd75eb853d120.jpg" at bounding box center [365, 123] width 57 height 54
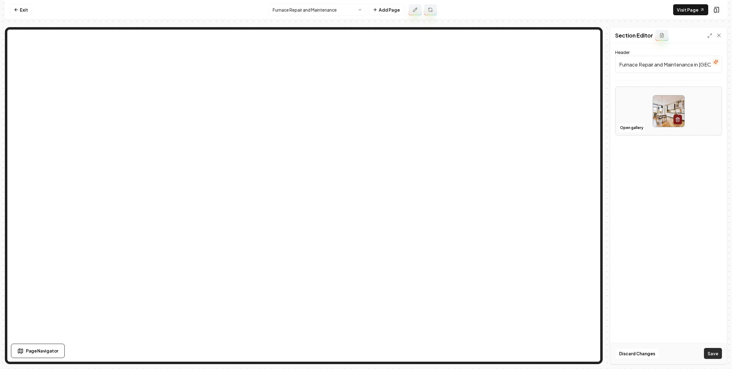
drag, startPoint x: 713, startPoint y: 355, endPoint x: 578, endPoint y: 311, distance: 141.6
click at [713, 354] on button "Save" at bounding box center [713, 353] width 18 height 11
click at [684, 9] on link "Visit Page" at bounding box center [690, 9] width 35 height 11
click at [15, 6] on link "Exit" at bounding box center [21, 9] width 22 height 11
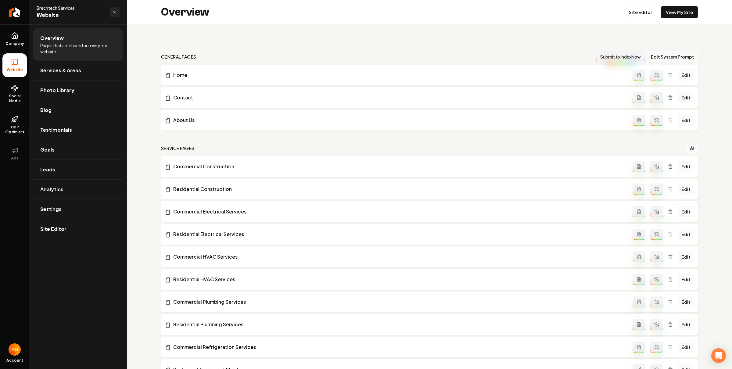
scroll to position [997, 0]
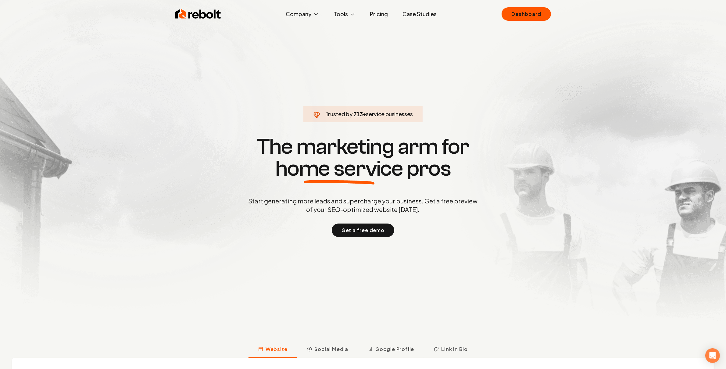
click at [526, 21] on div "Rebolt Company About Blog Jobs Tools Google Review QR Code Generator Google Bus…" at bounding box center [363, 14] width 391 height 18
click at [532, 10] on link "Dashboard" at bounding box center [526, 13] width 49 height 13
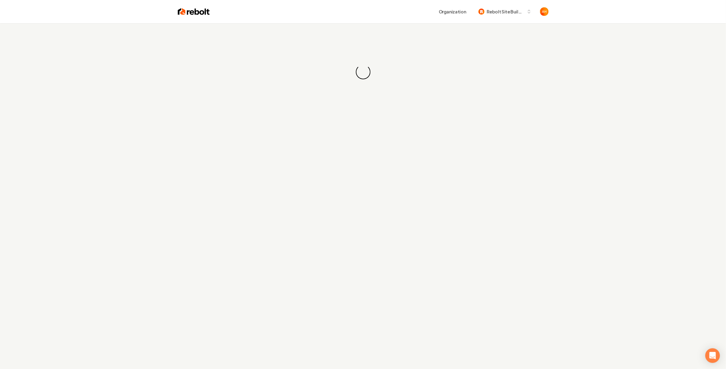
click at [223, 49] on div "Loading... Loading..." at bounding box center [363, 72] width 726 height 98
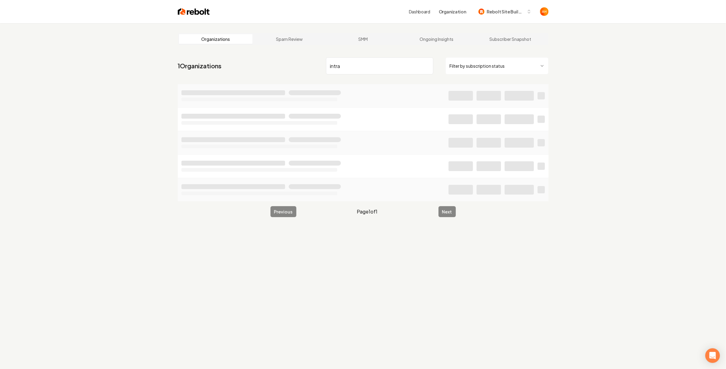
type input "intra"
click at [477, 103] on li at bounding box center [363, 95] width 371 height 23
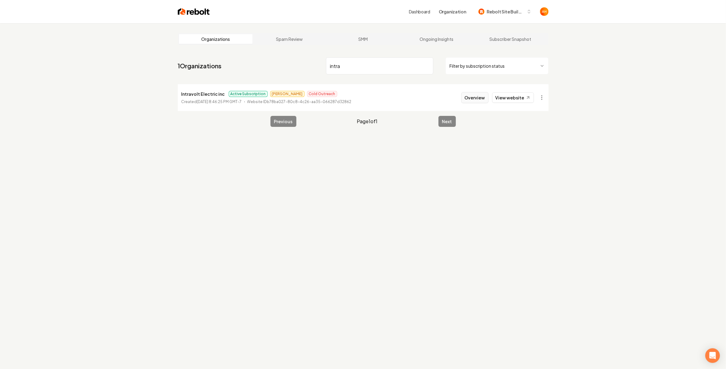
click at [474, 99] on button "Overview" at bounding box center [475, 97] width 27 height 11
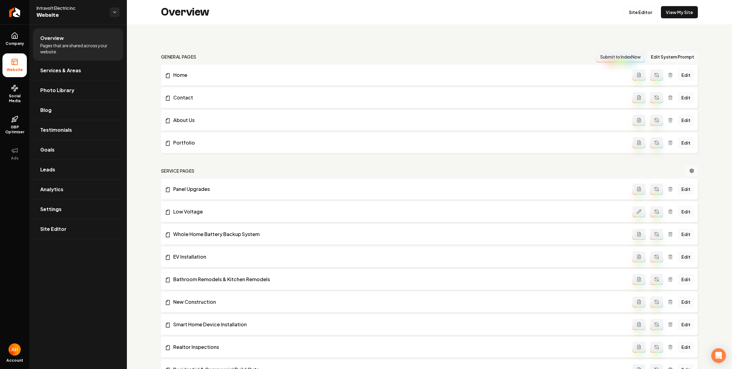
click at [344, 19] on div "Overview Site Editor View My Site" at bounding box center [429, 12] width 605 height 24
click at [54, 207] on span "Settings" at bounding box center [50, 209] width 21 height 7
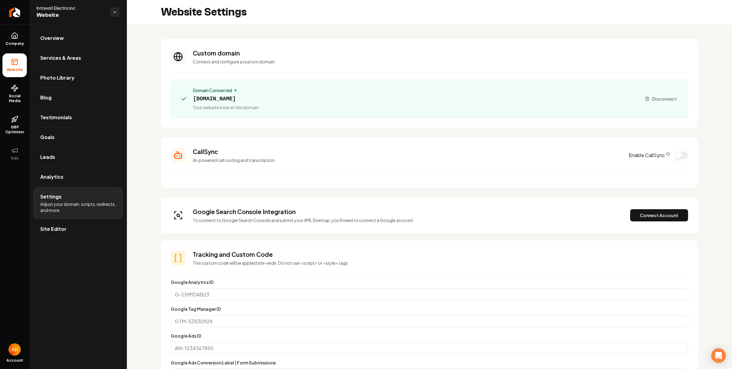
click at [333, 56] on h3 "Custom domain" at bounding box center [440, 53] width 495 height 9
click at [653, 212] on button "Connect Account" at bounding box center [659, 215] width 58 height 12
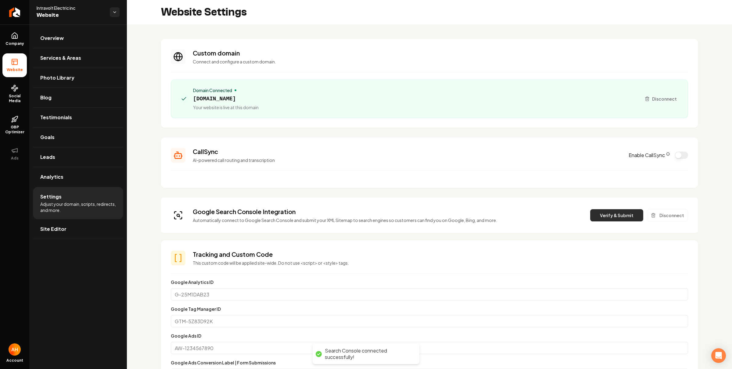
click at [604, 211] on button "Verify & Submit" at bounding box center [616, 215] width 53 height 12
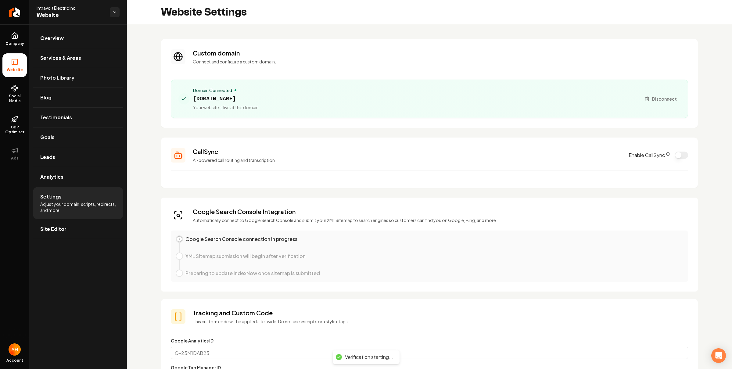
click at [388, 56] on h3 "Custom domain" at bounding box center [440, 53] width 495 height 9
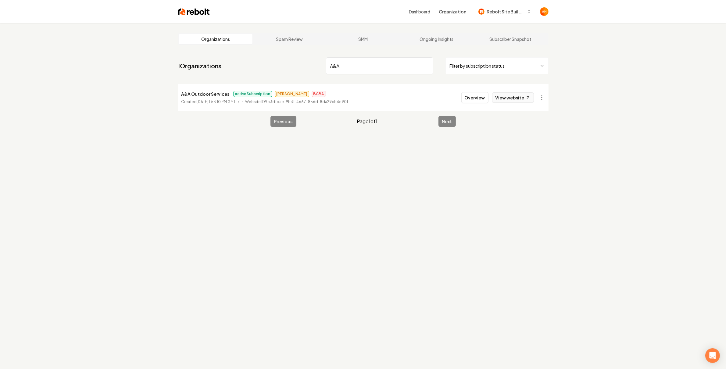
type input "A&A"
click at [511, 98] on link "View website" at bounding box center [513, 97] width 42 height 10
click at [479, 97] on button "Overview" at bounding box center [475, 97] width 27 height 11
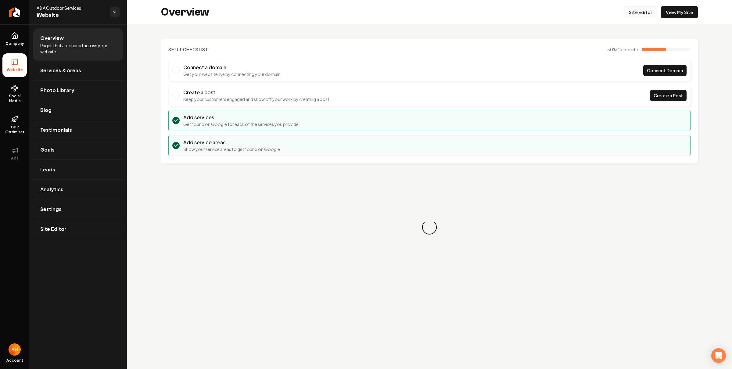
click at [641, 11] on link "Site Editor" at bounding box center [641, 12] width 34 height 12
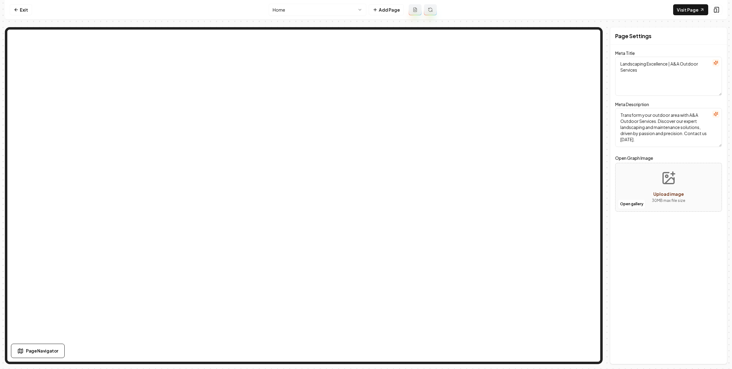
click at [24, 3] on nav "Exit Home Add Page Visit Page" at bounding box center [366, 10] width 722 height 20
click at [18, 10] on icon at bounding box center [16, 9] width 5 height 5
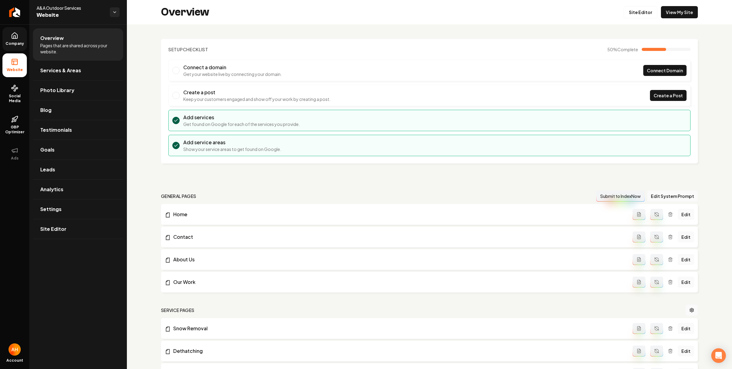
click at [22, 39] on link "Company" at bounding box center [14, 39] width 24 height 24
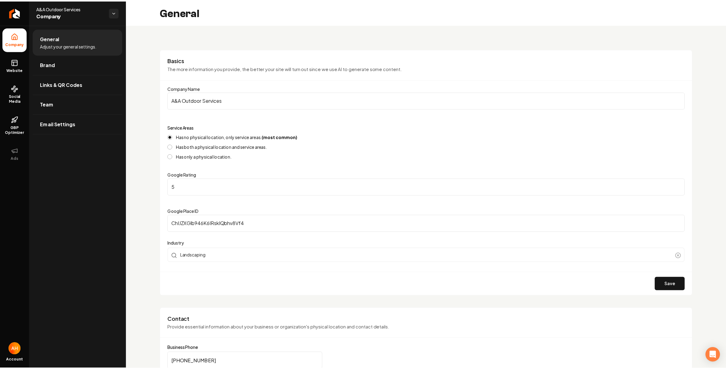
scroll to position [196, 0]
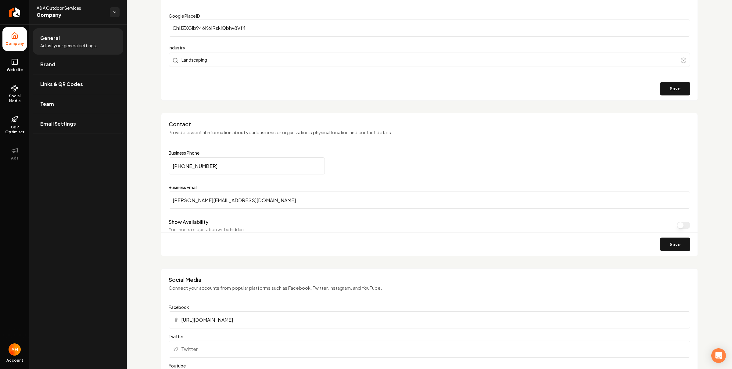
click at [253, 170] on input "(763) 337-2379" at bounding box center [247, 165] width 156 height 17
type input "(763) 337-2379"
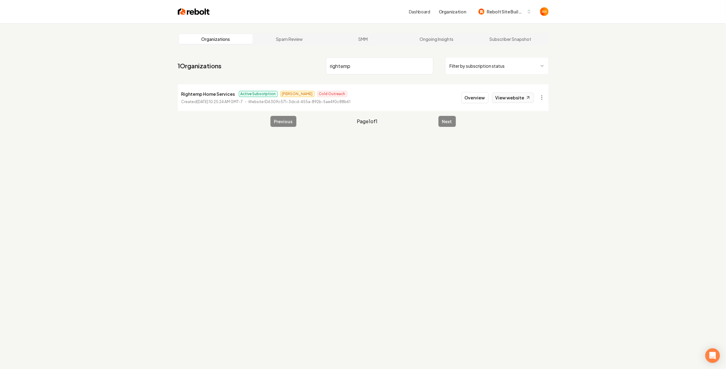
click at [507, 97] on link "View website" at bounding box center [513, 97] width 42 height 10
click at [512, 99] on link "View website" at bounding box center [513, 97] width 42 height 10
click at [377, 69] on input "rightemp" at bounding box center [379, 65] width 107 height 17
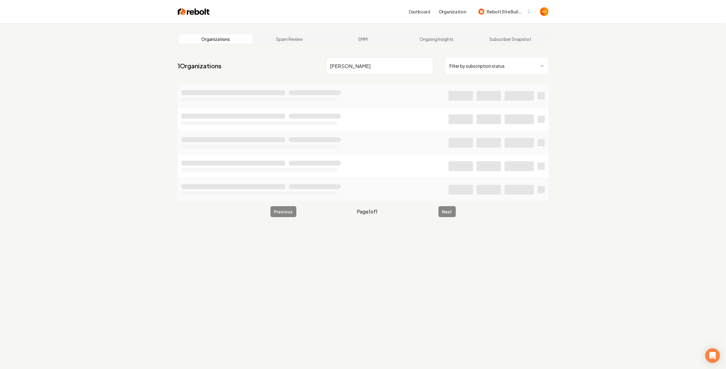
type input "[PERSON_NAME]"
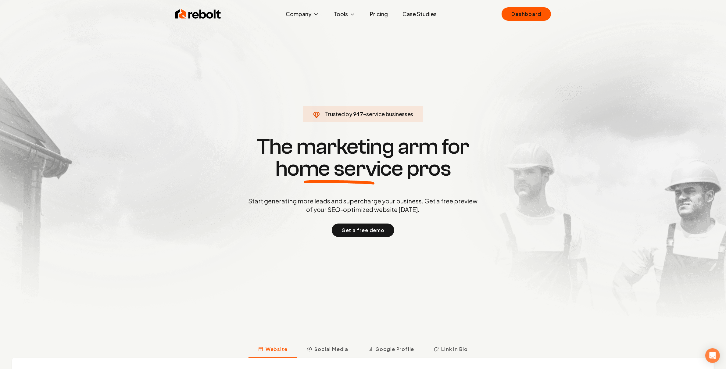
click at [268, 40] on section "Trusted by 947 + service businesses The marketing arm for home service pros Sta…" at bounding box center [363, 186] width 303 height 332
click at [543, 22] on div "Rebolt Company About Blog Jobs Tools Google Review QR Code Generator Google Bus…" at bounding box center [363, 14] width 391 height 18
click at [535, 15] on link "Dashboard" at bounding box center [526, 13] width 49 height 13
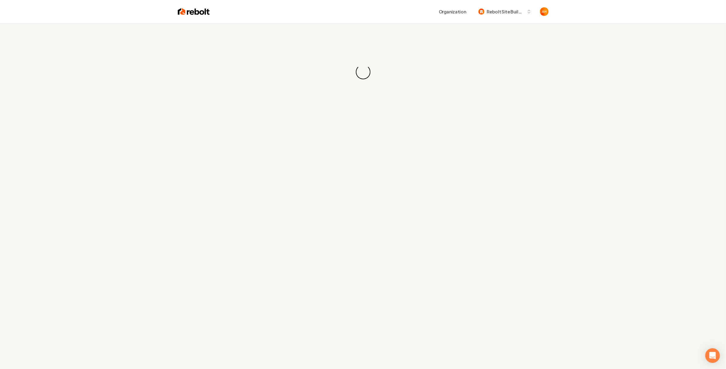
click at [150, 29] on div "Loading... Loading..." at bounding box center [363, 72] width 726 height 98
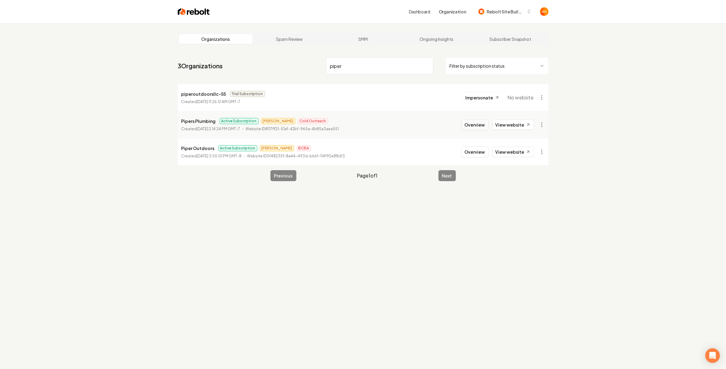
type input "piper"
click at [470, 128] on button "Overview" at bounding box center [475, 124] width 27 height 11
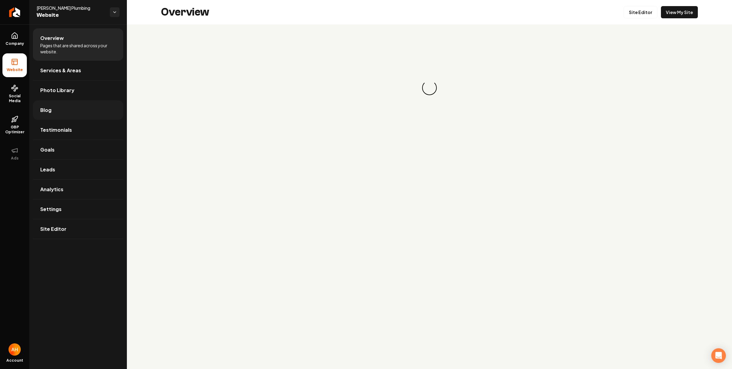
click at [69, 111] on link "Blog" at bounding box center [78, 110] width 90 height 20
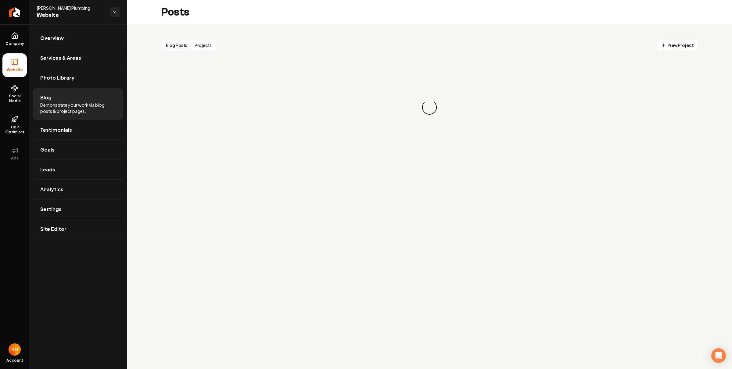
drag, startPoint x: 211, startPoint y: 46, endPoint x: 246, endPoint y: 53, distance: 36.0
click at [210, 46] on button "Projects" at bounding box center [203, 45] width 24 height 10
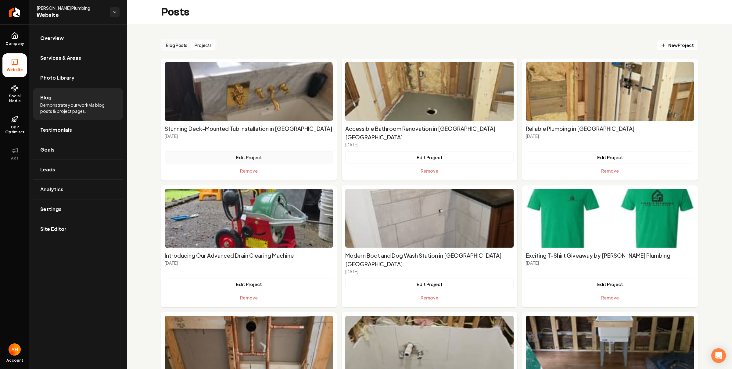
click at [255, 151] on button "Edit Project" at bounding box center [249, 157] width 168 height 12
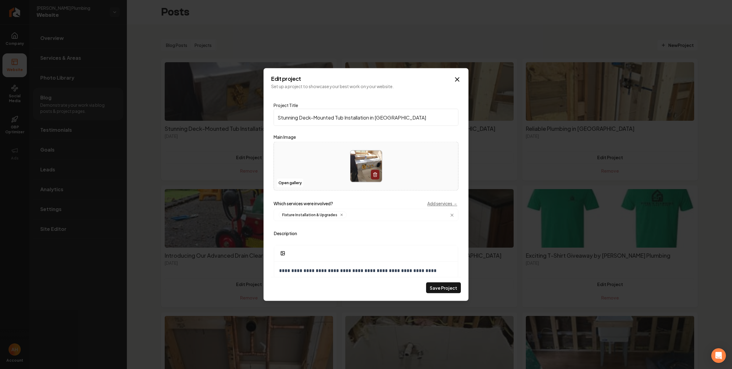
scroll to position [82, 0]
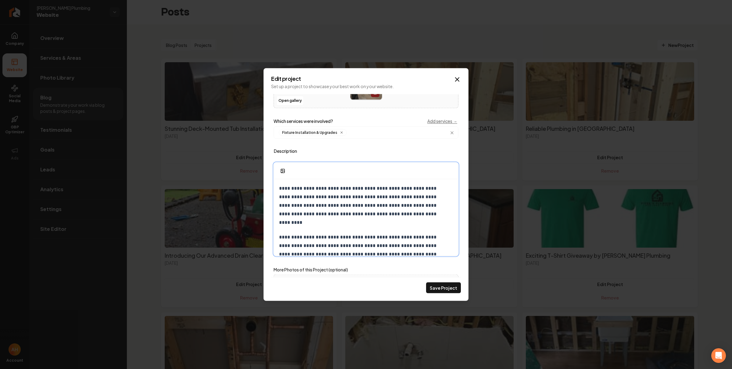
click at [362, 222] on p "**********" at bounding box center [360, 205] width 162 height 43
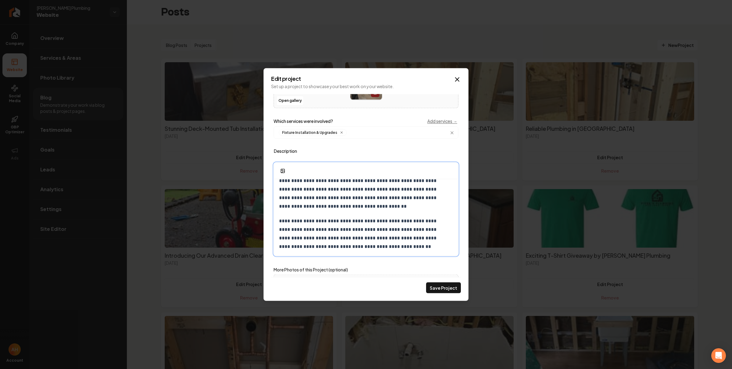
click at [402, 207] on p "**********" at bounding box center [360, 194] width 162 height 34
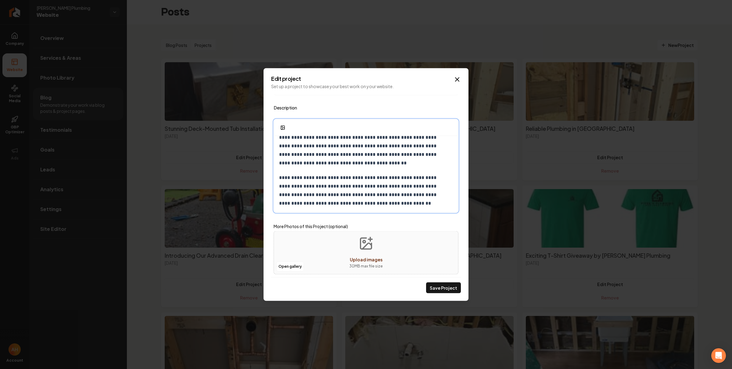
scroll to position [130, 0]
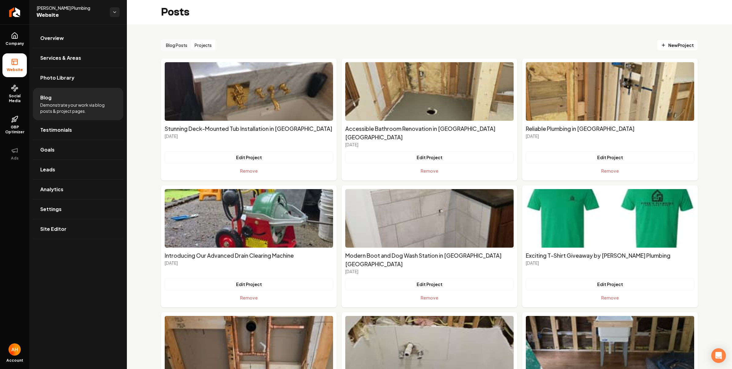
click at [249, 18] on div "Posts" at bounding box center [429, 12] width 605 height 24
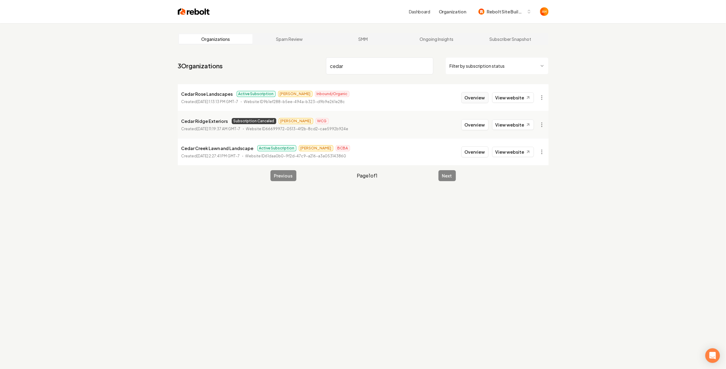
type input "cedar"
click at [467, 98] on button "Overview" at bounding box center [475, 97] width 27 height 11
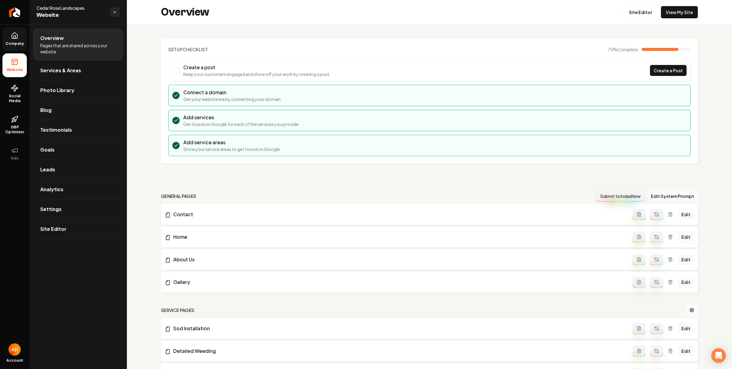
click at [16, 39] on icon at bounding box center [14, 35] width 7 height 7
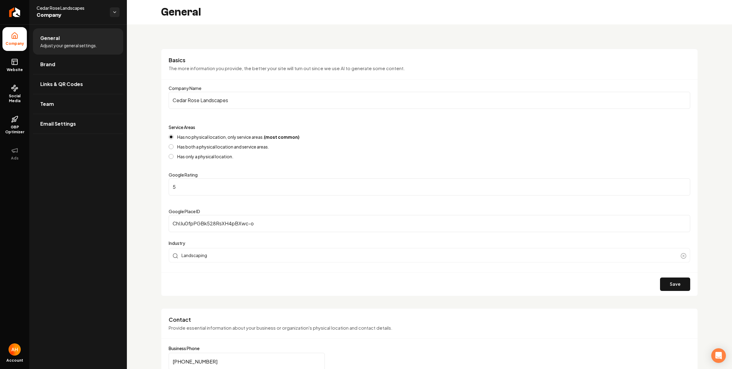
scroll to position [289, 0]
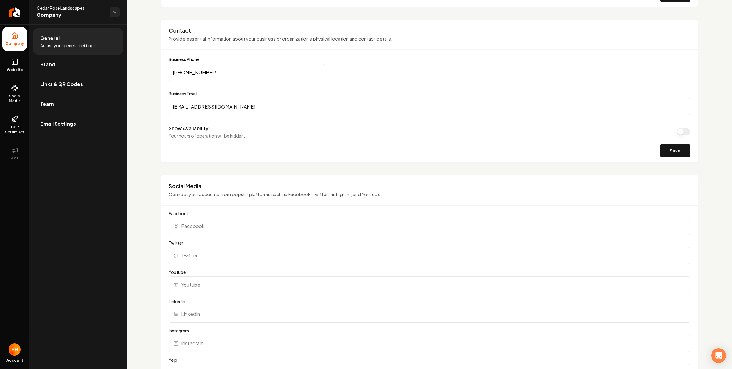
click at [225, 229] on input "Facebook" at bounding box center [430, 226] width 522 height 17
paste input "https://www.facebook.com/share/16HaXhszVb/?mibextid=wwXIfr"
type input "https://www.facebook.com/share/16HaXhszVb/?mibextid=wwXIfr"
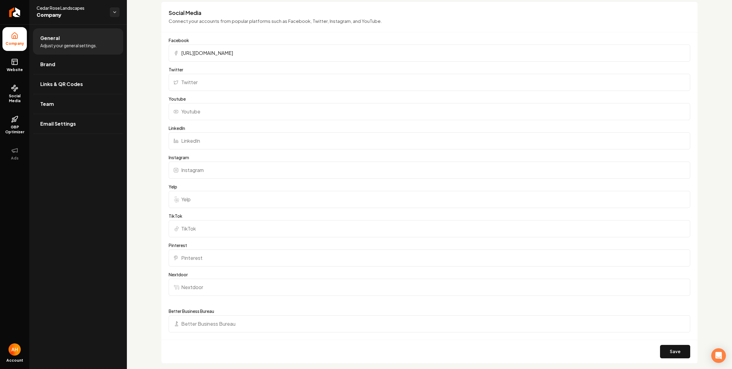
scroll to position [502, 0]
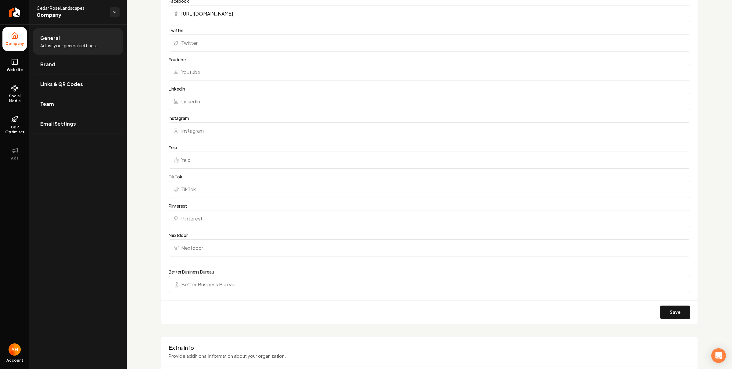
click at [265, 242] on input "Nextdoor" at bounding box center [430, 247] width 522 height 17
paste input "https://nextdoor.com/pages/cedar-rose-landscapes-minneapolis-mn"
type input "https://nextdoor.com/pages/cedar-rose-landscapes-minneapolis-mn"
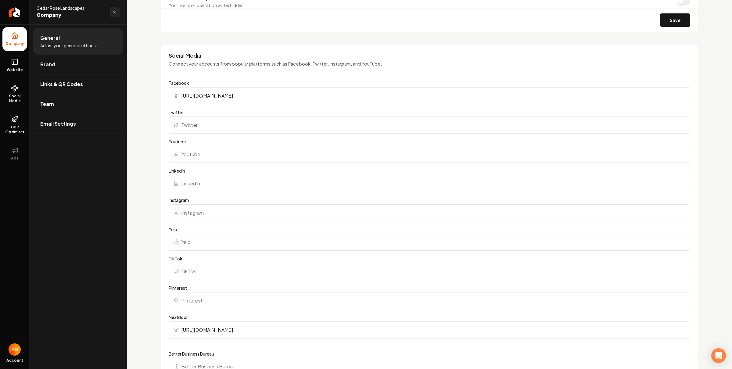
click at [242, 186] on input "LinkedIn" at bounding box center [430, 183] width 522 height 17
click at [250, 212] on input "Instagram" at bounding box center [430, 212] width 522 height 17
paste input "https://www.instagram.com/cedarroselandscapes?igsh=b2Q0Z2d4MDNiZHpn&utm_source=…"
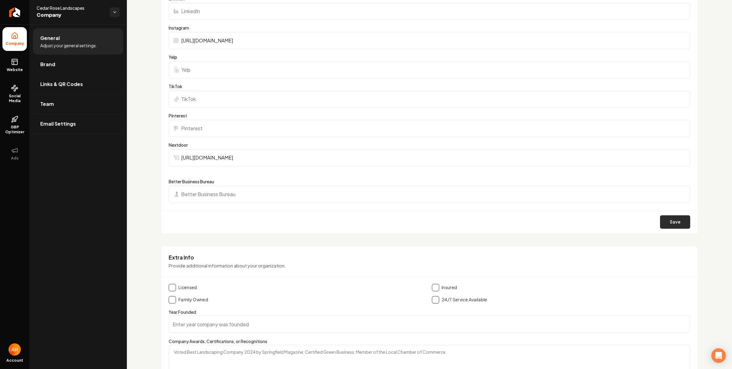
type input "https://www.instagram.com/cedarroselandscapes?igsh=b2Q0Z2d4MDNiZHpn&utm_source=…"
drag, startPoint x: 678, startPoint y: 217, endPoint x: 669, endPoint y: 219, distance: 8.7
click at [678, 217] on button "Save" at bounding box center [675, 221] width 30 height 13
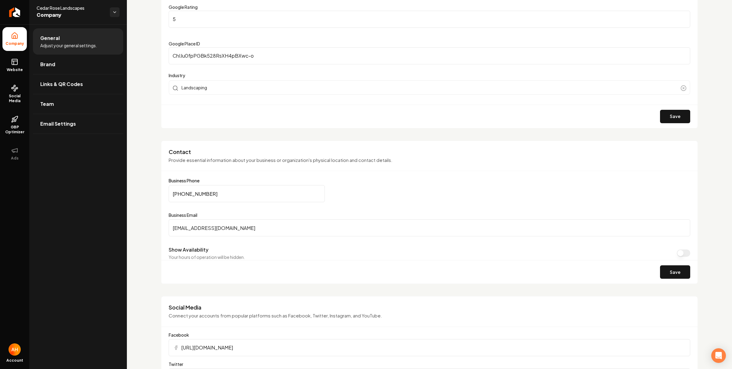
scroll to position [0, 0]
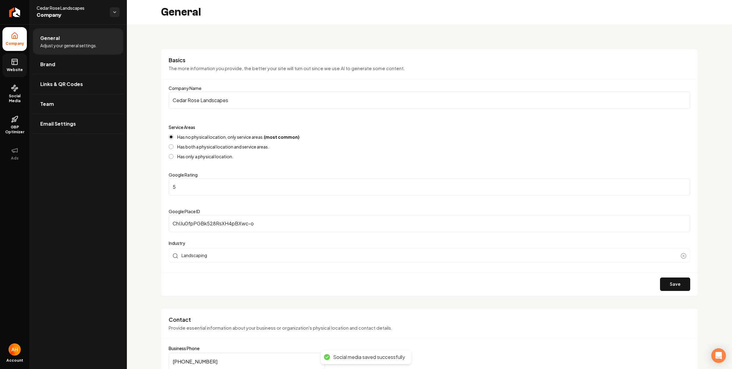
click at [14, 61] on icon at bounding box center [14, 63] width 0 height 4
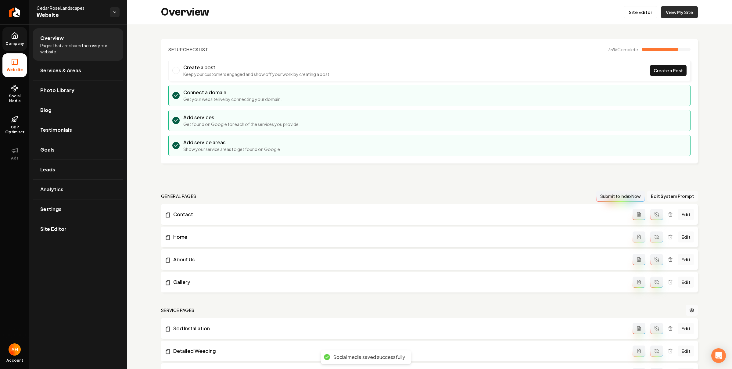
click at [682, 9] on link "View My Site" at bounding box center [679, 12] width 37 height 12
click at [16, 45] on span "Company" at bounding box center [14, 43] width 23 height 5
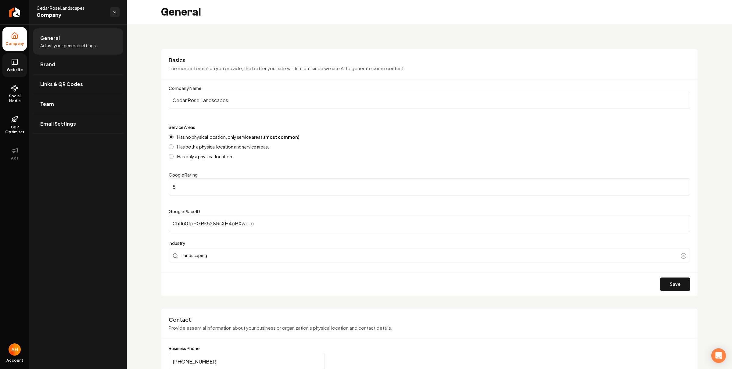
click at [174, 147] on div "Has both a physical location and service areas." at bounding box center [430, 146] width 522 height 5
click at [171, 145] on button "Has both a physical location and service areas." at bounding box center [171, 146] width 5 height 5
click at [671, 280] on button "Save" at bounding box center [675, 284] width 30 height 13
click at [421, 146] on div "Has both a physical location and service areas." at bounding box center [430, 146] width 522 height 5
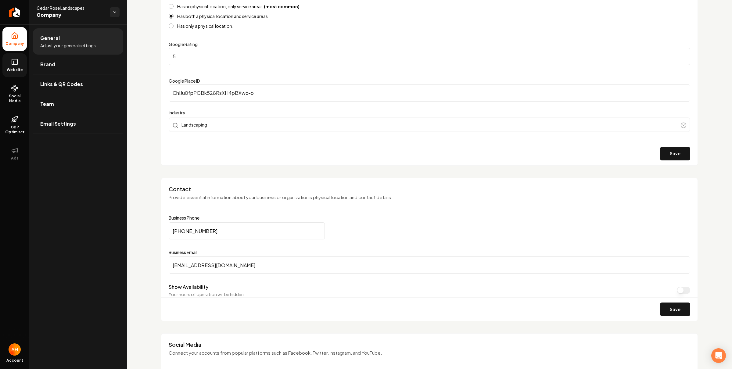
scroll to position [37, 0]
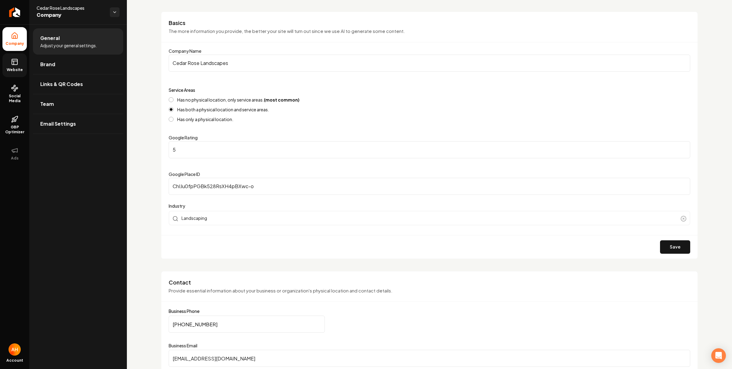
click at [325, 34] on p "The more information you provide, the better your site will turn out since we u…" at bounding box center [430, 31] width 522 height 7
click at [59, 105] on link "Team" at bounding box center [78, 104] width 90 height 20
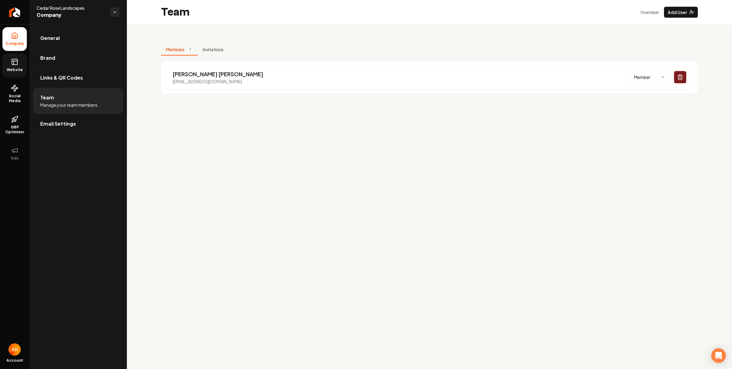
drag, startPoint x: 185, startPoint y: 152, endPoint x: 183, endPoint y: 138, distance: 14.2
click at [185, 152] on main "Team 1 member Add User Members 1 Invitations Mohamed Mohamed cedarroselandscape…" at bounding box center [429, 184] width 605 height 369
click at [21, 63] on link "Website" at bounding box center [14, 65] width 24 height 24
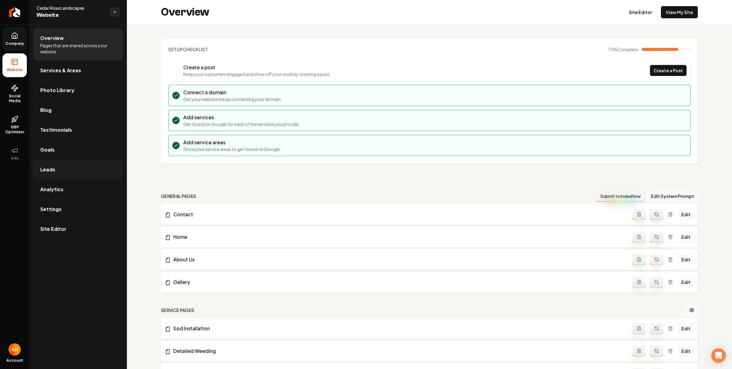
click at [67, 172] on link "Leads" at bounding box center [78, 170] width 90 height 20
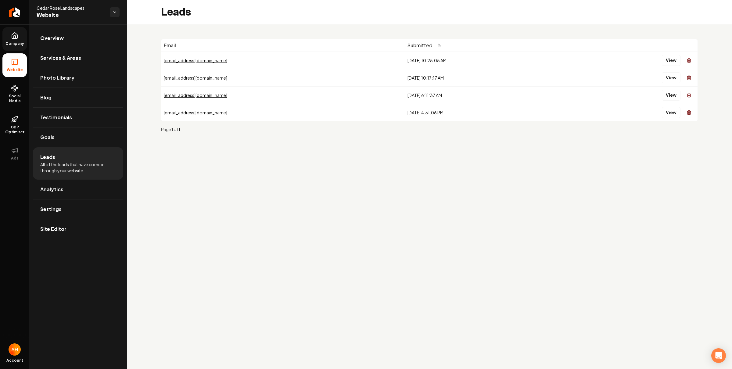
click at [13, 39] on icon at bounding box center [14, 35] width 7 height 7
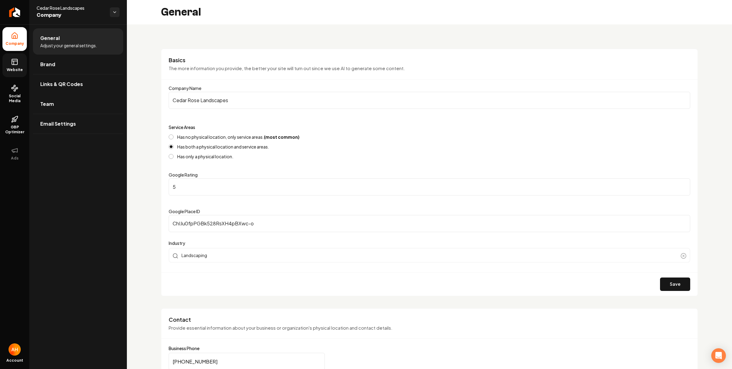
drag, startPoint x: 72, startPoint y: 110, endPoint x: 179, endPoint y: 86, distance: 110.4
click at [72, 110] on link "Team" at bounding box center [78, 104] width 90 height 20
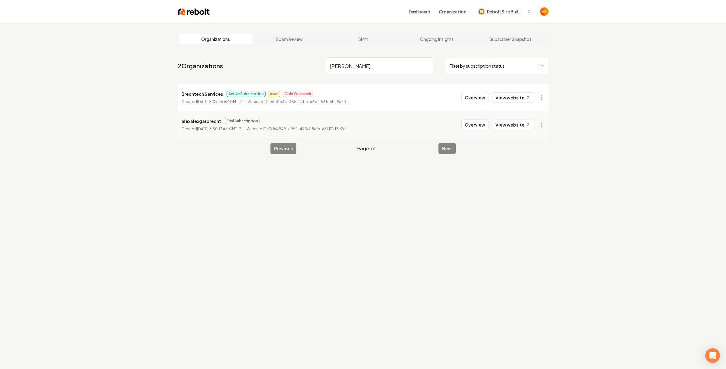
click at [376, 55] on nav "2 Organizations [PERSON_NAME] Filter by subscription status" at bounding box center [363, 68] width 371 height 27
click at [373, 62] on input "[PERSON_NAME]" at bounding box center [379, 65] width 107 height 17
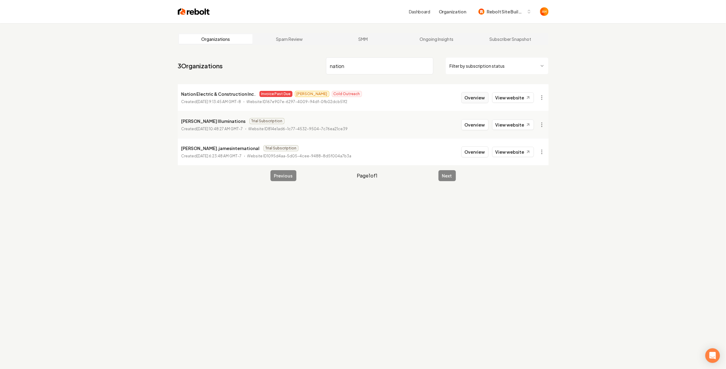
type input "nation"
click at [480, 94] on button "Overview" at bounding box center [475, 97] width 27 height 11
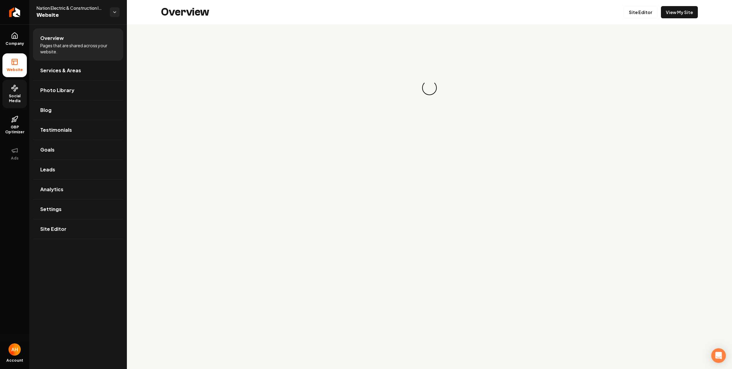
click at [15, 90] on circle at bounding box center [15, 91] width 2 height 2
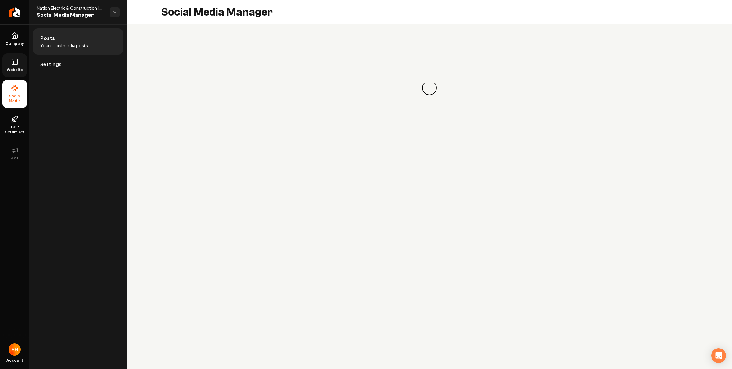
click at [15, 62] on icon at bounding box center [14, 61] width 7 height 7
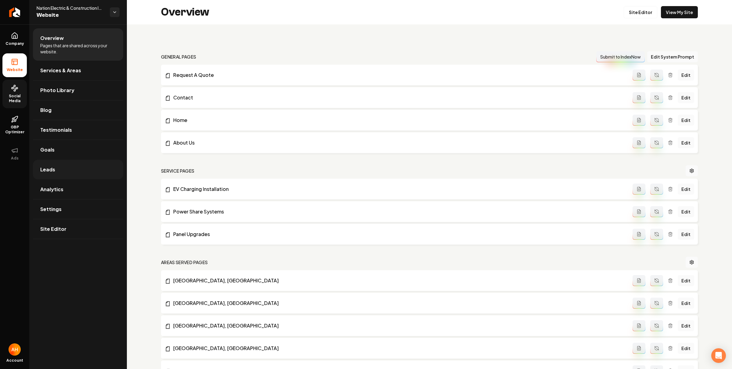
click at [86, 160] on link "Leads" at bounding box center [78, 170] width 90 height 20
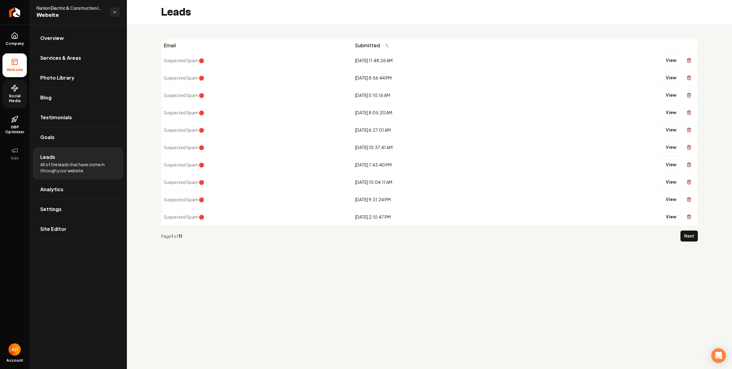
click at [692, 236] on button "Next" at bounding box center [689, 236] width 17 height 11
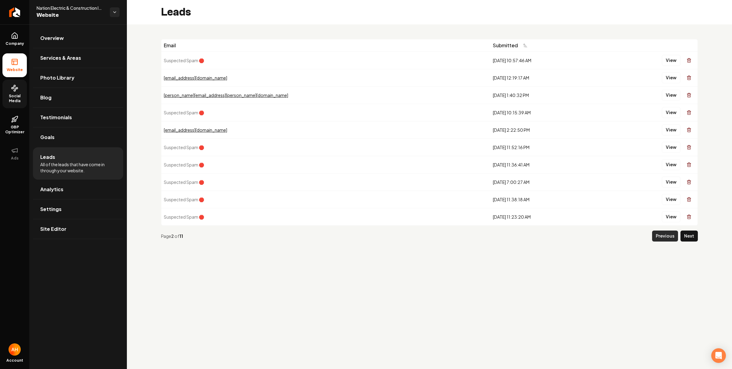
click at [654, 241] on button "Previous" at bounding box center [665, 236] width 26 height 11
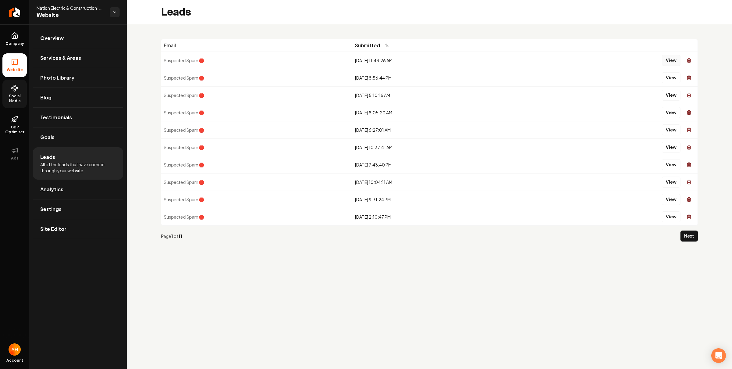
click at [671, 61] on button "View" at bounding box center [671, 60] width 19 height 11
drag, startPoint x: 558, startPoint y: 296, endPoint x: 567, endPoint y: 283, distance: 15.7
click at [672, 186] on button "View" at bounding box center [671, 182] width 19 height 11
click at [693, 235] on button "Next" at bounding box center [689, 236] width 17 height 11
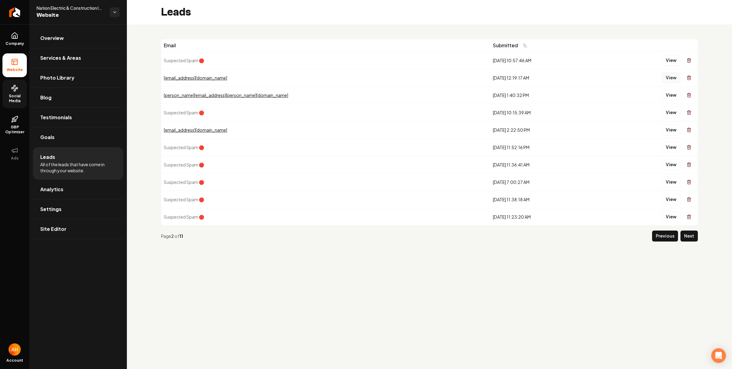
click at [675, 78] on button "View" at bounding box center [671, 77] width 19 height 11
click at [283, 37] on div "Email Submitted Suspected Spam 🛑 [DATE] 10:57:46 AM View [EMAIL_ADDRESS][DOMAIN…" at bounding box center [429, 142] width 605 height 237
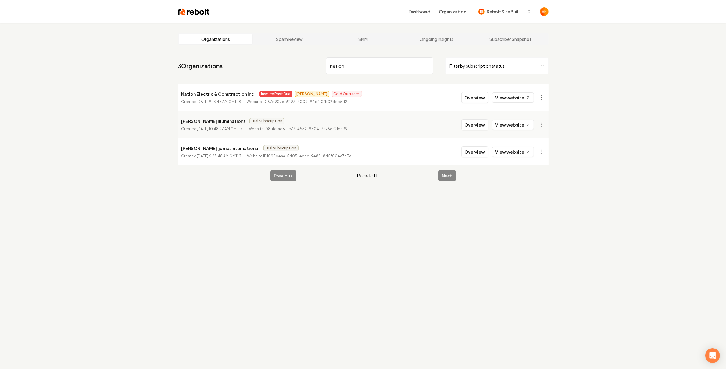
click at [540, 92] on html "Dashboard Organization Rebolt Site Builder Organizations Spam Review SMM Ongoin…" at bounding box center [363, 184] width 726 height 369
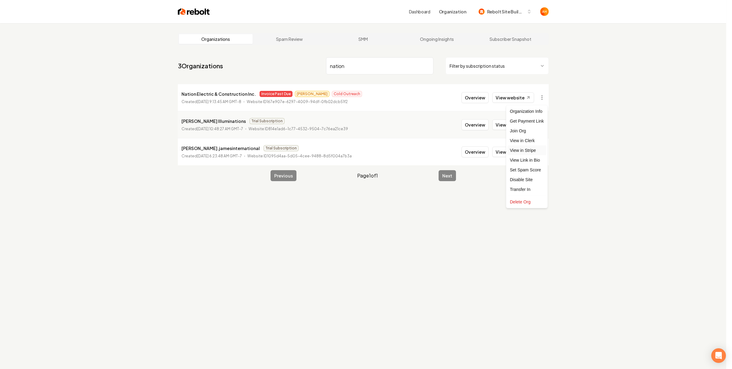
click at [529, 151] on link "View in Stripe" at bounding box center [527, 151] width 39 height 10
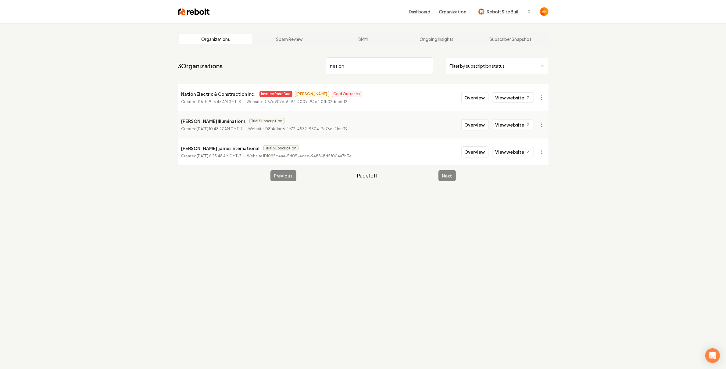
click at [384, 63] on input "nation" at bounding box center [379, 65] width 107 height 17
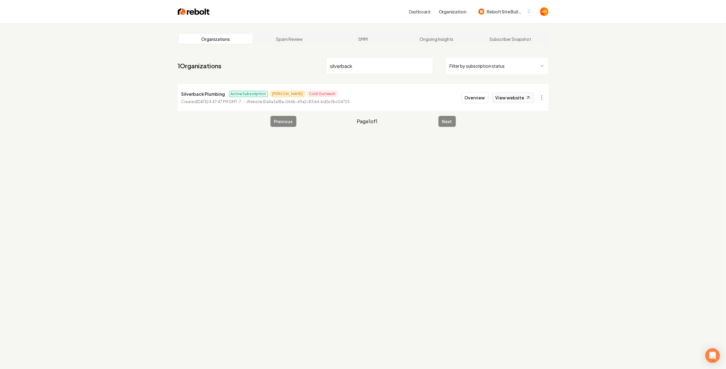
click at [513, 97] on link "View website" at bounding box center [513, 97] width 42 height 10
click at [382, 64] on input "silverback" at bounding box center [379, 65] width 107 height 17
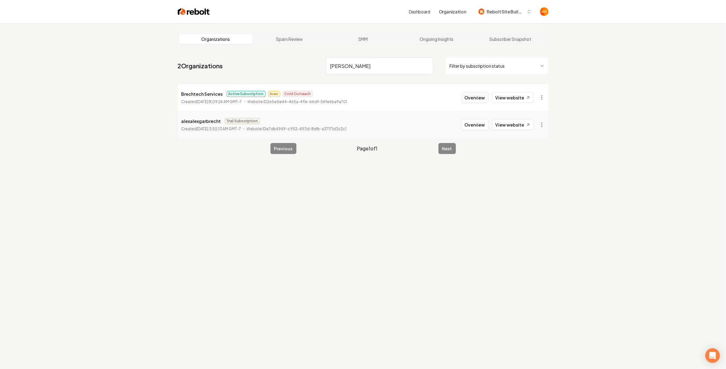
type input "[PERSON_NAME]"
click at [481, 101] on button "Overview" at bounding box center [475, 97] width 27 height 11
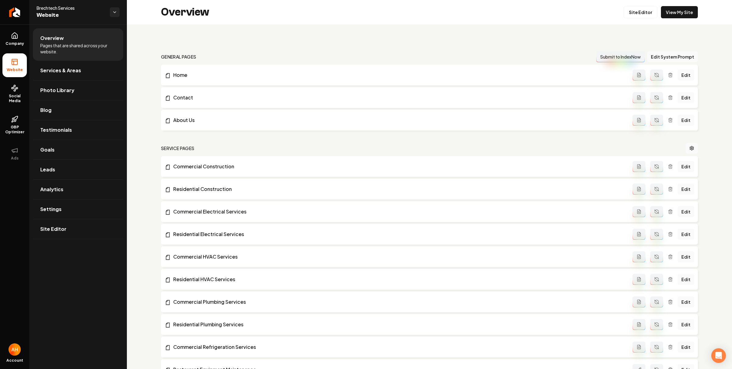
scroll to position [997, 0]
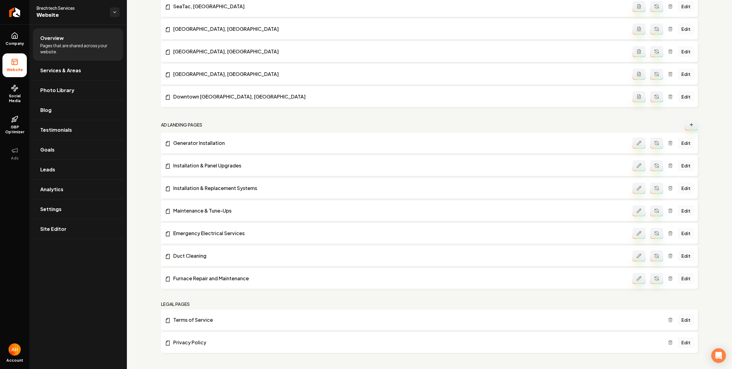
click at [637, 233] on icon "Main content area" at bounding box center [639, 233] width 4 height 4
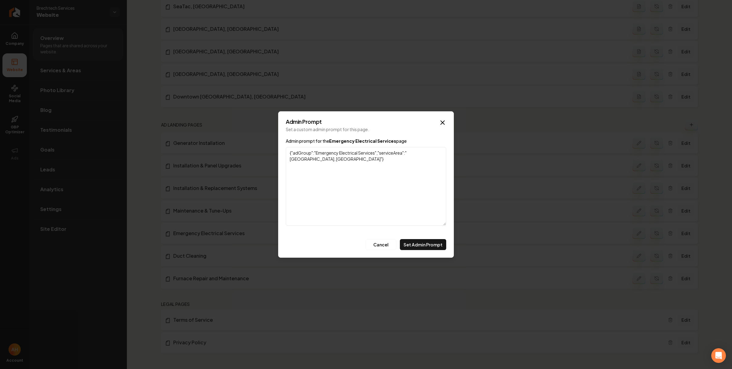
click at [436, 153] on textarea "{"adGroup":"Emergency Electrical Services","serviceArea":"[GEOGRAPHIC_DATA], [G…" at bounding box center [366, 186] width 160 height 79
type textarea "{"adGroup":"Emergency Electrical Services","serviceArea":"[GEOGRAPHIC_DATA], [G…"
click at [422, 242] on button "Set Admin Prompt" at bounding box center [423, 244] width 46 height 11
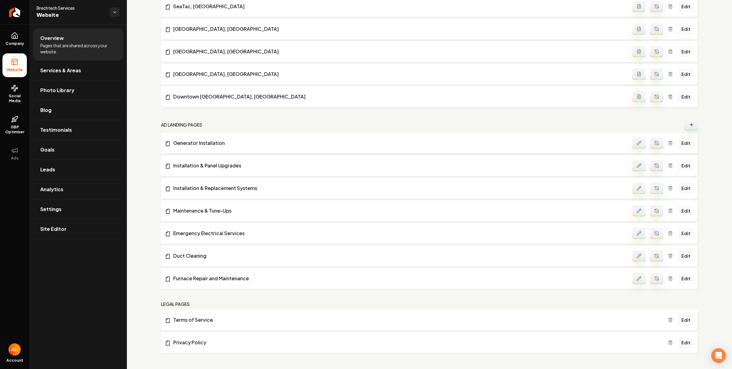
click at [636, 274] on button "Main content area" at bounding box center [639, 278] width 13 height 11
click at [654, 278] on icon "Main content area" at bounding box center [656, 278] width 5 height 5
click at [225, 275] on link "Furnace Repair and Maintenance" at bounding box center [399, 278] width 468 height 7
click at [216, 278] on link "Furnace Repair and Maintenance" at bounding box center [399, 278] width 468 height 7
click at [678, 278] on link "Edit" at bounding box center [686, 278] width 16 height 11
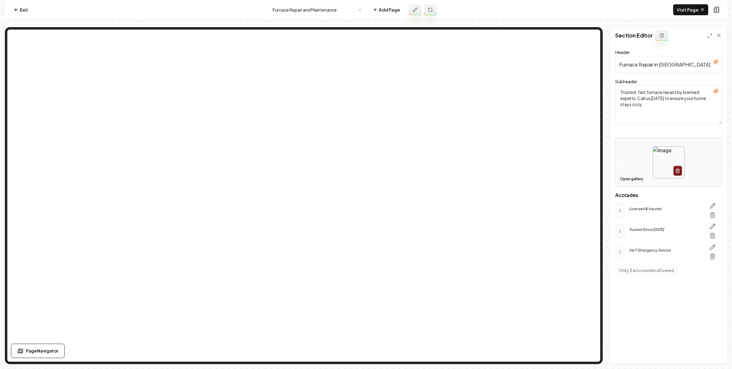
click at [640, 181] on button "Open gallery" at bounding box center [631, 179] width 27 height 10
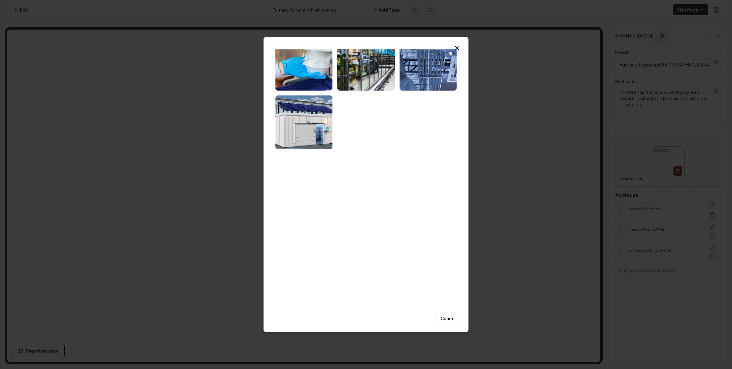
scroll to position [103, 0]
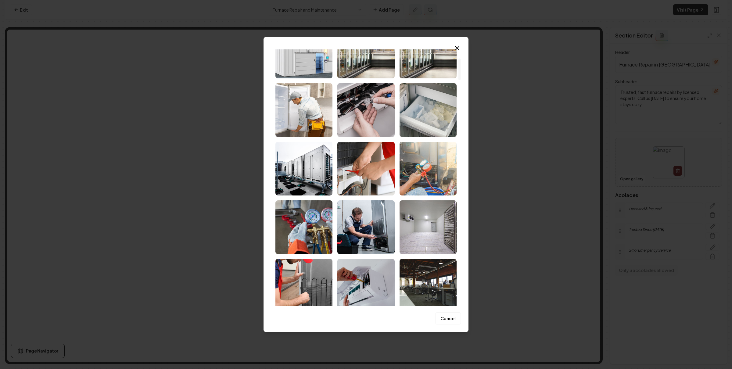
click at [304, 170] on img "Select image image_686eaac85c7cd75eb82f2242.jpeg" at bounding box center [303, 169] width 57 height 54
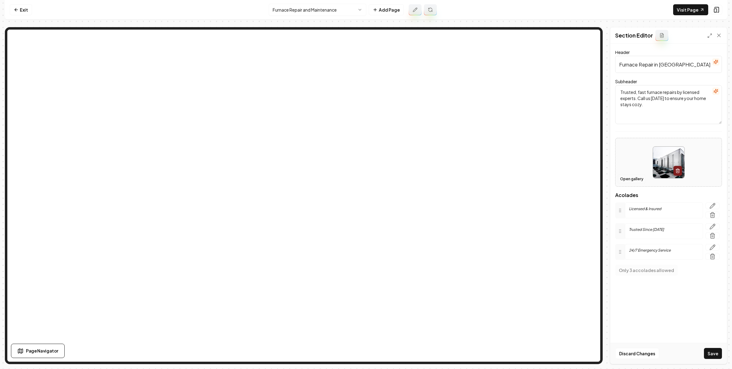
click at [639, 183] on button "Open gallery" at bounding box center [631, 179] width 27 height 10
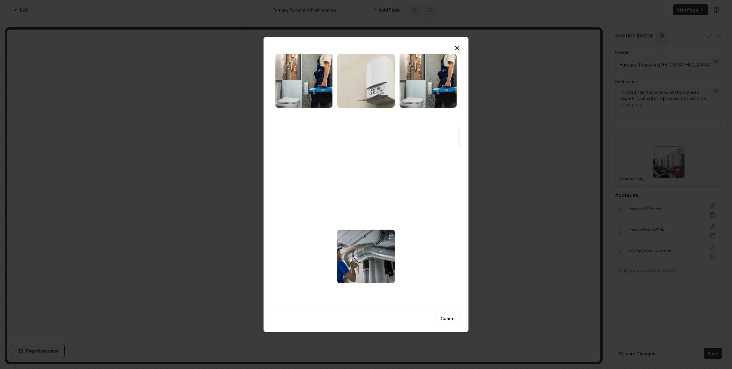
scroll to position [906, 0]
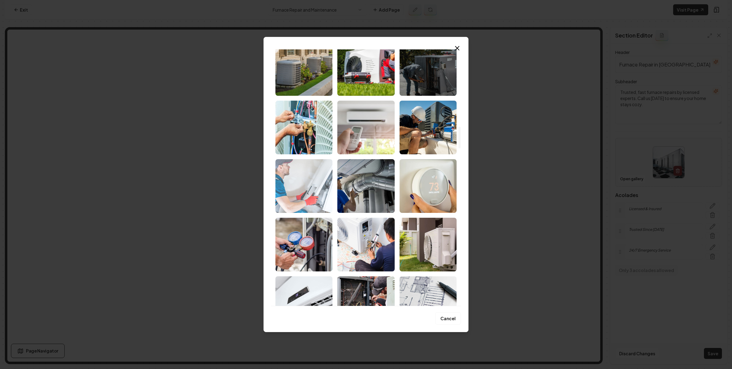
click at [325, 186] on img "Select image image_686ea4465c7cd75eb8084104.jpg" at bounding box center [303, 186] width 57 height 54
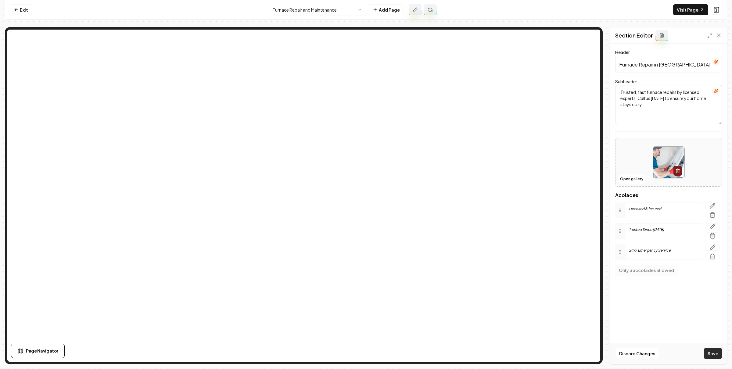
click at [706, 355] on button "Save" at bounding box center [713, 353] width 18 height 11
click at [685, 62] on input "Furnace Repair in [GEOGRAPHIC_DATA]" at bounding box center [668, 64] width 107 height 17
type input "Furnace Repair in [GEOGRAPHIC_DATA] & [GEOGRAPHIC_DATA]"
click at [711, 355] on button "Save" at bounding box center [713, 353] width 18 height 11
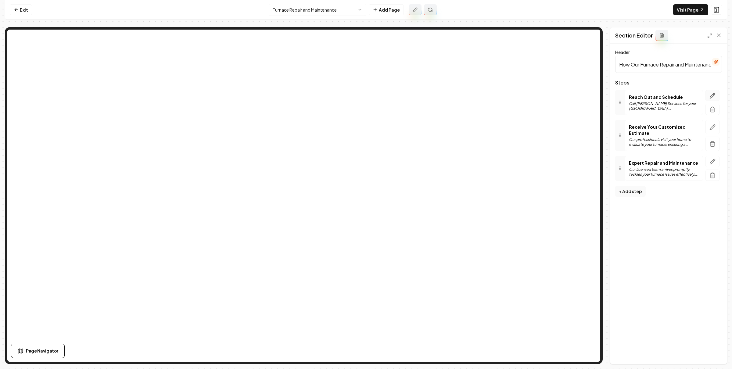
click at [715, 93] on button "button" at bounding box center [713, 95] width 14 height 11
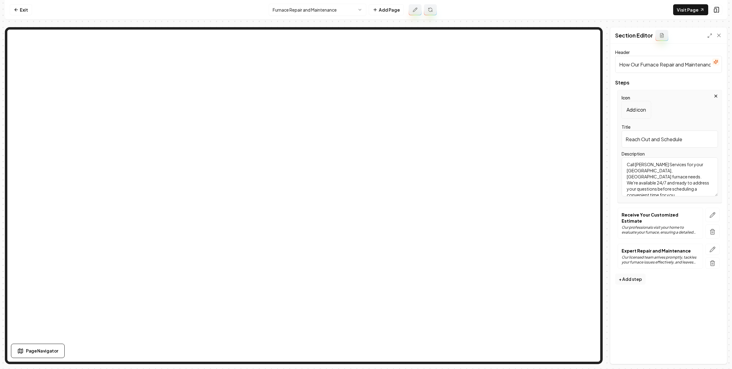
click at [635, 172] on textarea "Call [PERSON_NAME] Services for your [GEOGRAPHIC_DATA], [GEOGRAPHIC_DATA] furna…" at bounding box center [670, 176] width 96 height 39
click at [627, 169] on textarea "Call [PERSON_NAME] Services for your [GEOGRAPHIC_DATA], or Seattle furnace need…" at bounding box center [670, 176] width 96 height 39
type textarea "Call [PERSON_NAME] Services for your [GEOGRAPHIC_DATA], and [GEOGRAPHIC_DATA] f…"
click at [713, 351] on button "Save" at bounding box center [713, 353] width 18 height 11
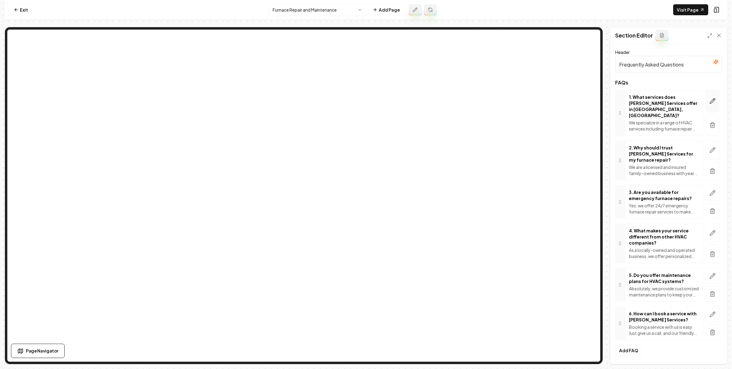
click at [714, 98] on icon "button" at bounding box center [713, 101] width 6 height 6
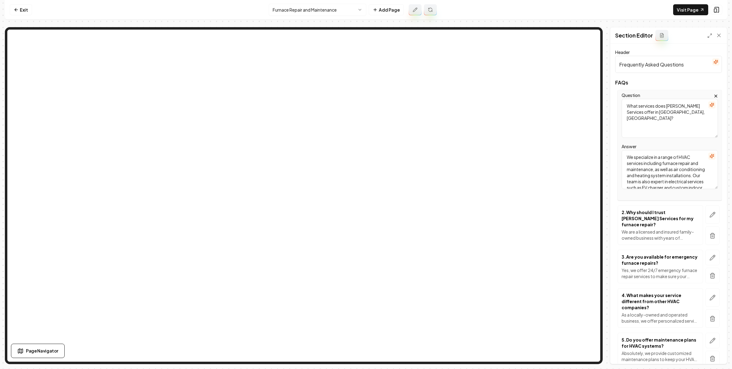
click at [688, 113] on textarea "What services does [PERSON_NAME] Services offer in [GEOGRAPHIC_DATA], [GEOGRAPH…" at bounding box center [670, 118] width 96 height 39
type textarea "What services does [PERSON_NAME] Services offer in [GEOGRAPHIC_DATA] and [GEOGR…"
click at [708, 354] on button "Save" at bounding box center [713, 353] width 18 height 11
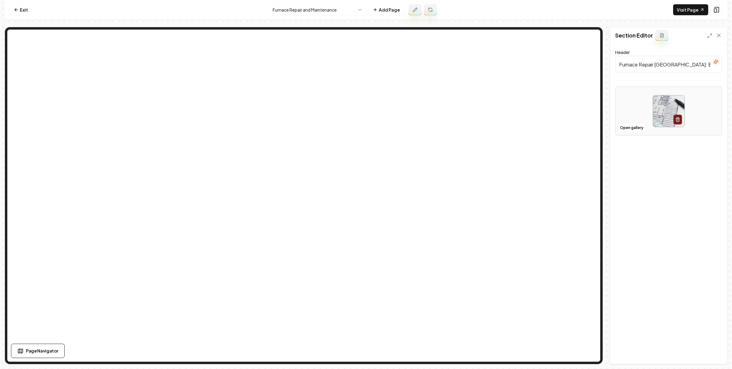
click at [673, 65] on input "Furnace Repair [GEOGRAPHIC_DATA]: Book With Us [DATE]!" at bounding box center [668, 64] width 107 height 17
type input "Furnace Repair [GEOGRAPHIC_DATA] & [GEOGRAPHIC_DATA]: Book With Us [DATE]!"
click at [712, 353] on button "Save" at bounding box center [713, 353] width 18 height 11
click at [27, 10] on link "Exit" at bounding box center [21, 9] width 22 height 11
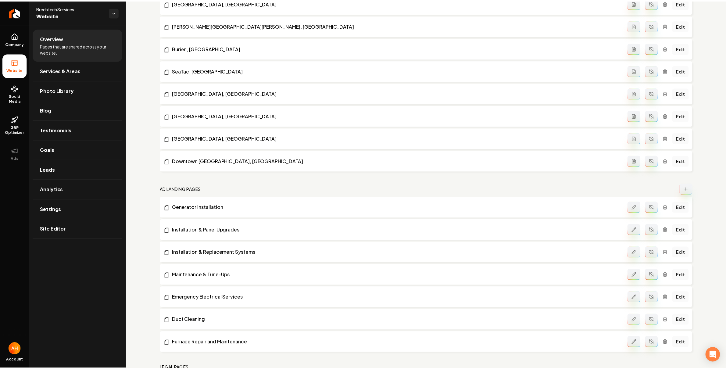
scroll to position [997, 0]
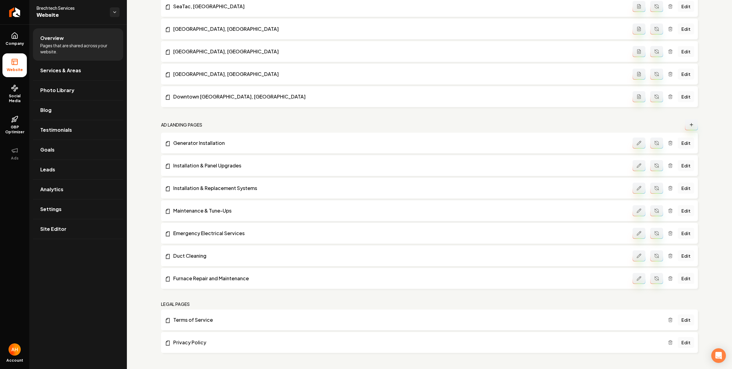
click at [683, 256] on link "Edit" at bounding box center [686, 255] width 16 height 11
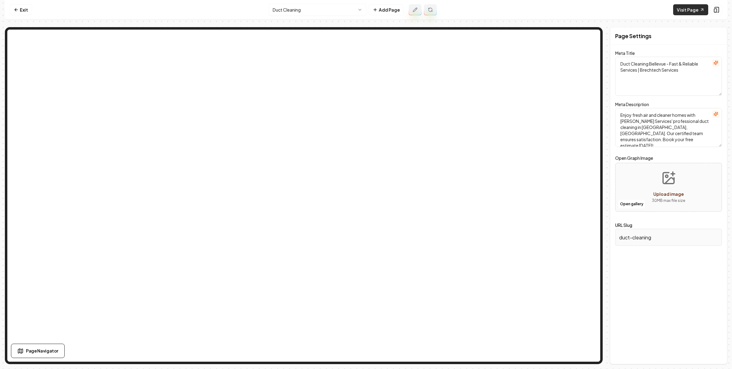
click at [684, 11] on link "Visit Page" at bounding box center [690, 9] width 35 height 11
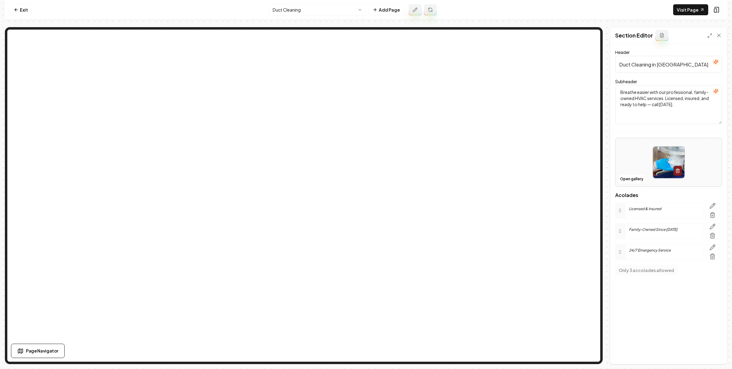
click at [685, 64] on input "Duct Cleaning in [GEOGRAPHIC_DATA]" at bounding box center [668, 64] width 107 height 17
type input "Duct Cleaning in [GEOGRAPHIC_DATA] & [GEOGRAPHIC_DATA]"
click at [718, 349] on button "Save" at bounding box center [713, 353] width 18 height 11
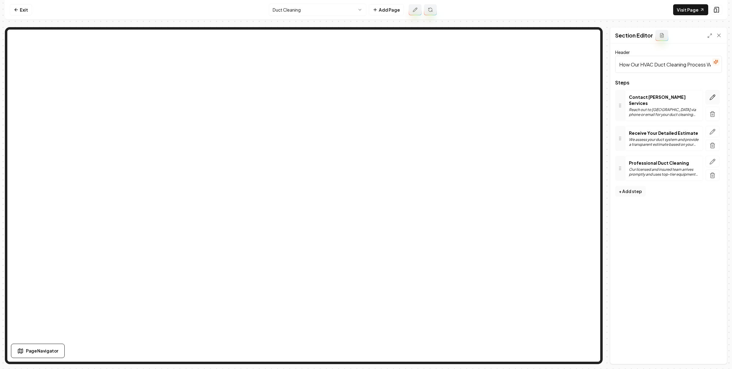
click at [710, 91] on button "button" at bounding box center [713, 97] width 14 height 14
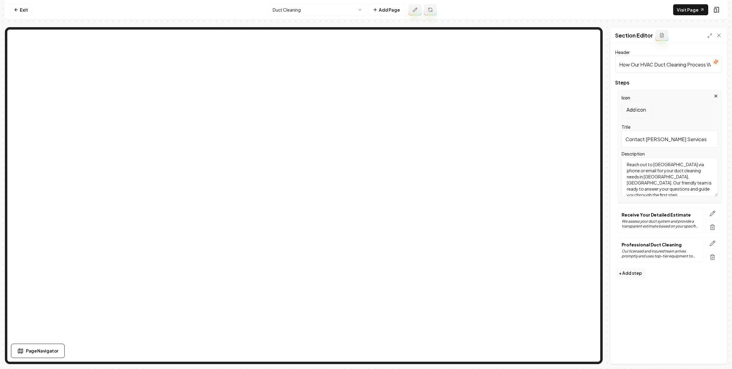
click at [699, 170] on textarea "Reach out to [GEOGRAPHIC_DATA] via phone or email for your duct cleaning needs …" at bounding box center [670, 176] width 96 height 39
type textarea "Reach out to [GEOGRAPHIC_DATA] via phone or email for your duct cleaning needs …"
click at [720, 352] on button "Save" at bounding box center [713, 353] width 18 height 11
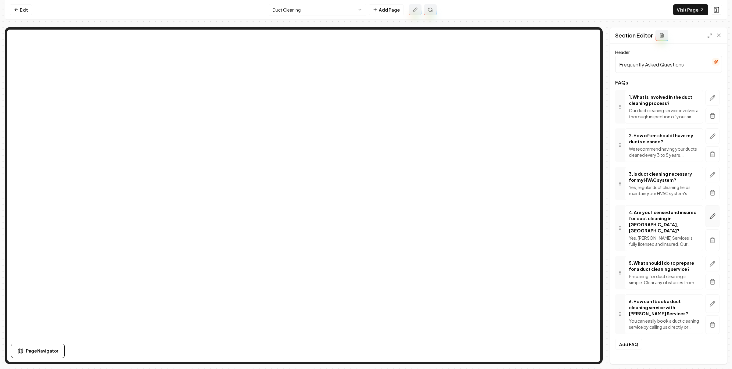
click at [712, 214] on icon "button" at bounding box center [713, 216] width 6 height 6
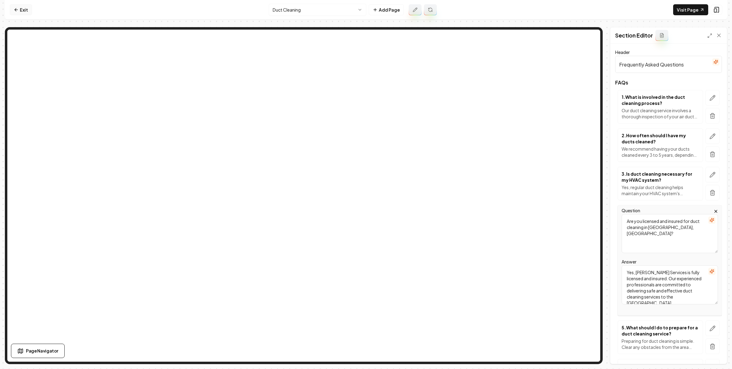
click at [23, 14] on link "Exit" at bounding box center [21, 9] width 22 height 11
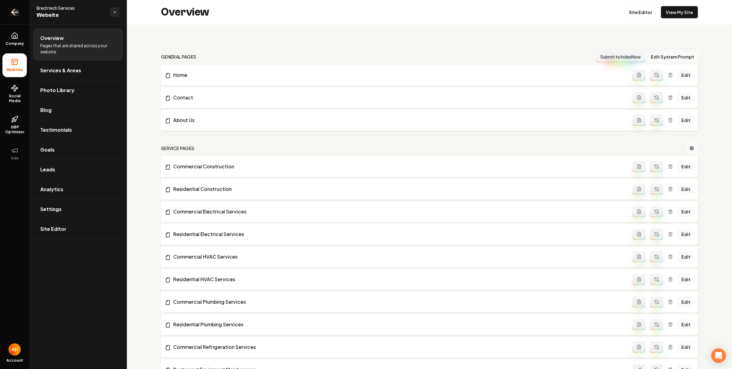
click at [15, 16] on icon "Return to dashboard" at bounding box center [15, 12] width 10 height 10
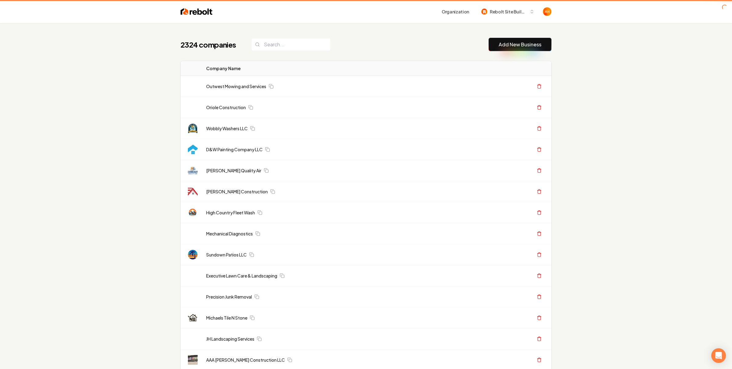
click at [229, 13] on div "Organization Rebolt Site Builder" at bounding box center [382, 11] width 339 height 11
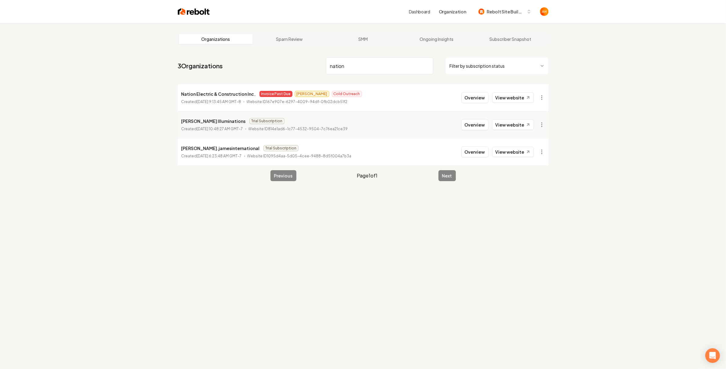
type input "nation"
click at [543, 100] on html "Dashboard Organization Rebolt Site Builder Organizations Spam Review SMM Ongoin…" at bounding box center [363, 184] width 726 height 369
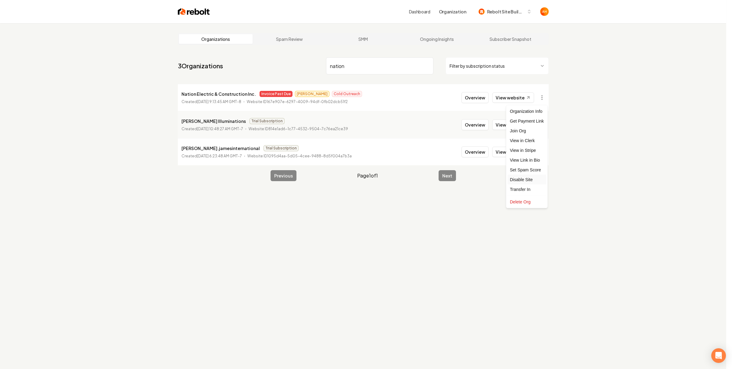
click at [530, 182] on div "Disable Site" at bounding box center [527, 180] width 39 height 10
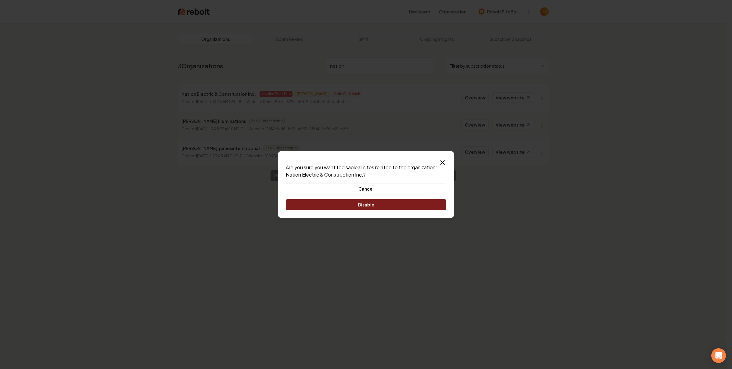
click at [389, 207] on button "Disable" at bounding box center [366, 204] width 160 height 11
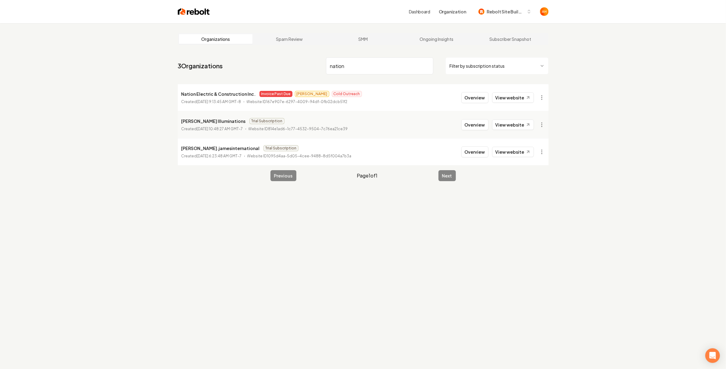
click at [547, 90] on li "Nation Electric & Construction Inc. Invoice Past Due Omar Cold Outreach Created…" at bounding box center [363, 97] width 371 height 27
click at [542, 98] on html "Dashboard Organization Rebolt Site Builder Organizations Spam Review SMM Ongoin…" at bounding box center [363, 184] width 726 height 369
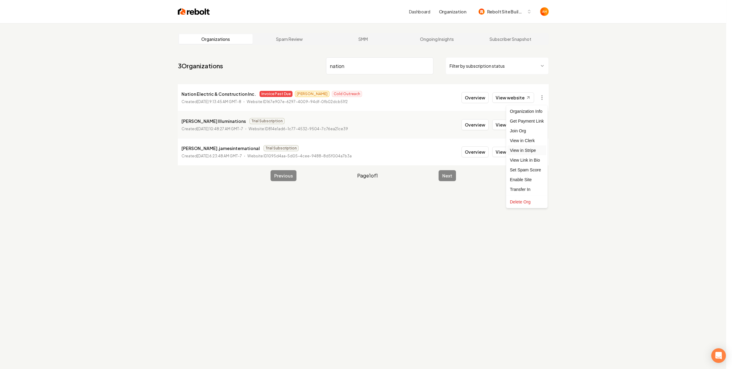
click at [529, 151] on link "View in Stripe" at bounding box center [527, 151] width 39 height 10
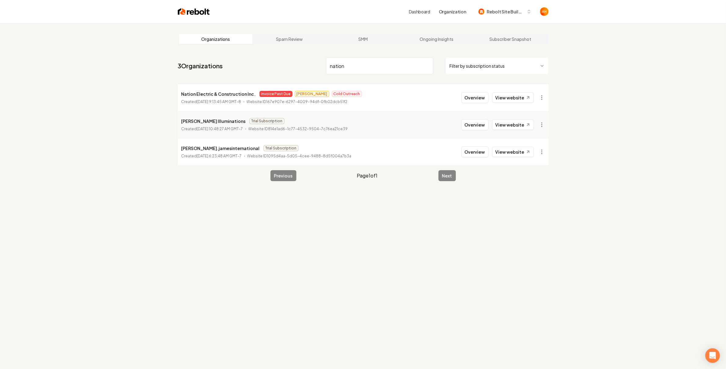
click at [587, 85] on div "Organizations Spam Review SMM Ongoing Insights Subscriber Snapshot 3 Organizati…" at bounding box center [363, 207] width 726 height 369
click at [218, 92] on p "Nation Electric & Construction Inc." at bounding box center [219, 93] width 74 height 7
copy p "Nation Electric & Construction Inc."
